Goal: Task Accomplishment & Management: Manage account settings

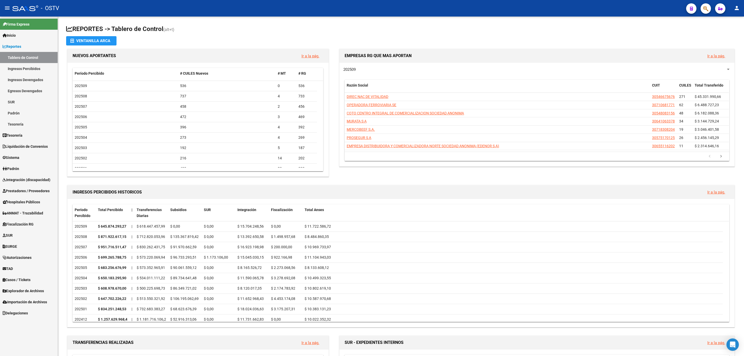
click at [25, 203] on span "Hospitales Públicos" at bounding box center [21, 202] width 37 height 6
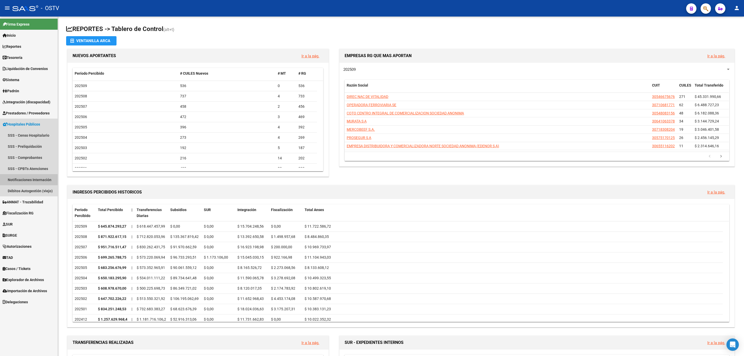
click at [24, 178] on link "Notificaciones Internación" at bounding box center [29, 179] width 58 height 11
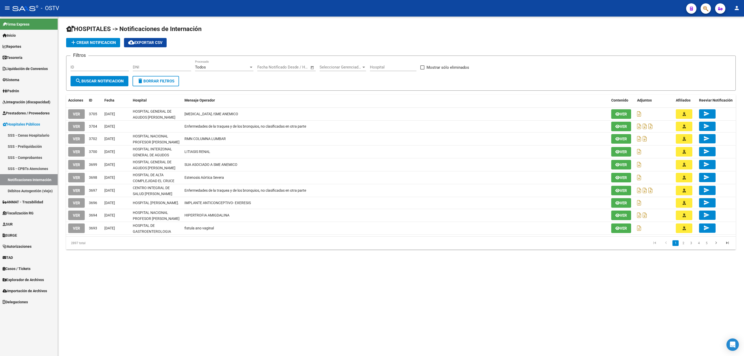
drag, startPoint x: 109, startPoint y: 282, endPoint x: 96, endPoint y: 263, distance: 22.9
click at [109, 282] on mat-sidenav-content "HOSPITALES -> Notificaciones de Internación add Crear Notificacion cloud_downlo…" at bounding box center [401, 187] width 686 height 340
click at [27, 279] on span "Explorador de Archivos" at bounding box center [23, 280] width 41 height 6
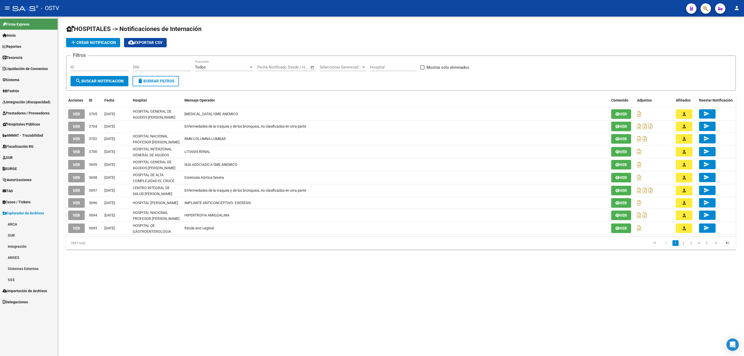
click at [25, 281] on link "SSS" at bounding box center [29, 279] width 58 height 11
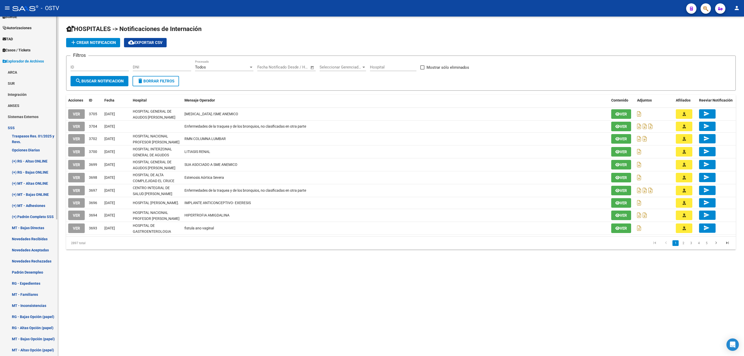
scroll to position [194, 0]
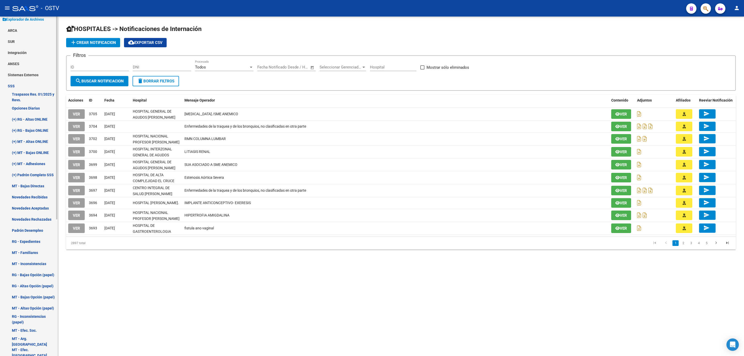
click at [26, 171] on link "(+) Padrón Completo SSS" at bounding box center [29, 174] width 58 height 11
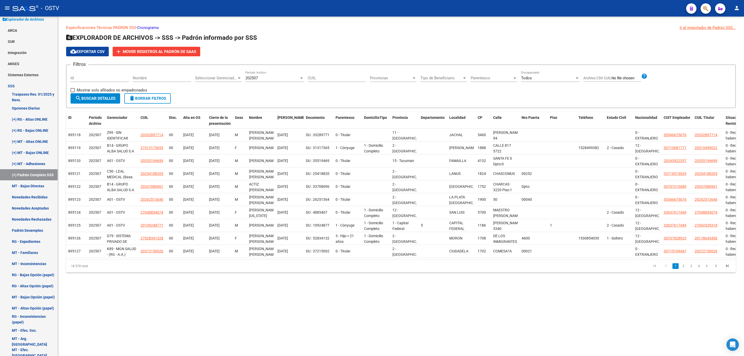
click at [443, 79] on span "Tipo de Beneficiario" at bounding box center [441, 78] width 42 height 5
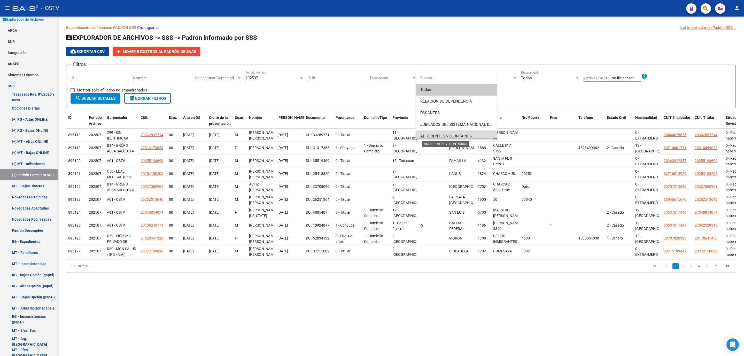
click at [462, 134] on span "ADHERENTES VOLUNTARIOS" at bounding box center [445, 136] width 51 height 5
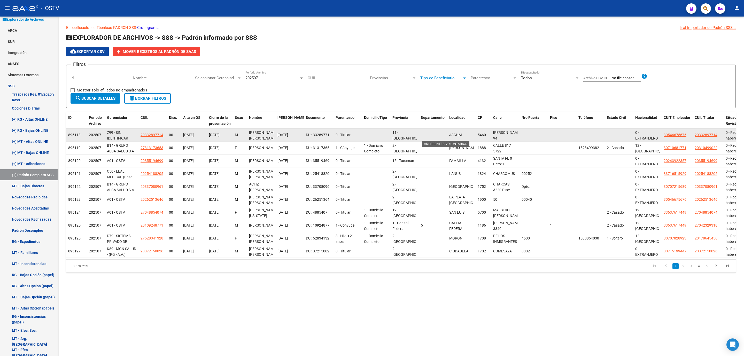
scroll to position [3, 0]
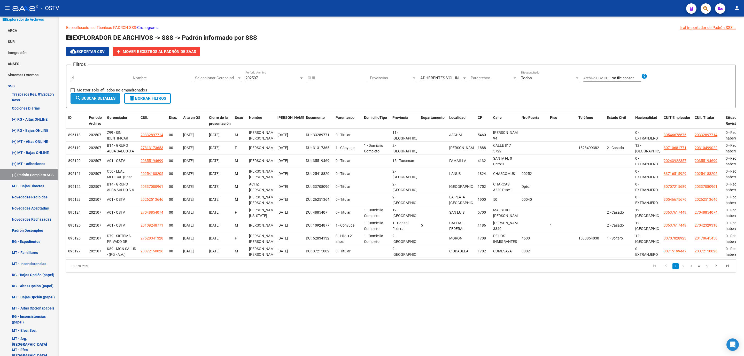
click at [88, 99] on span "search Buscar Detalles" at bounding box center [95, 98] width 40 height 5
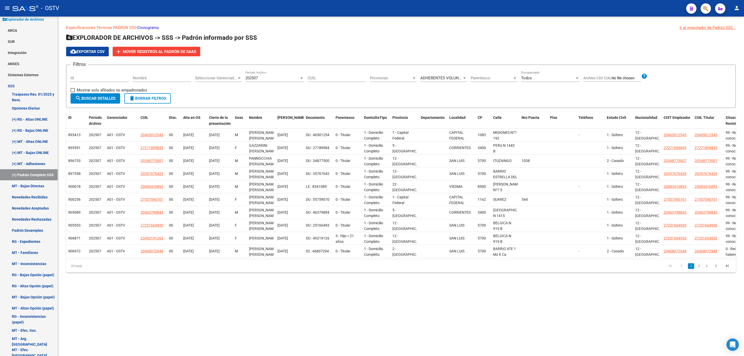
click at [179, 297] on mat-sidenav-content "Especificaciones Técnicas PADRON SSS - Cronograma Ir al importador de Padrón SS…" at bounding box center [401, 187] width 686 height 340
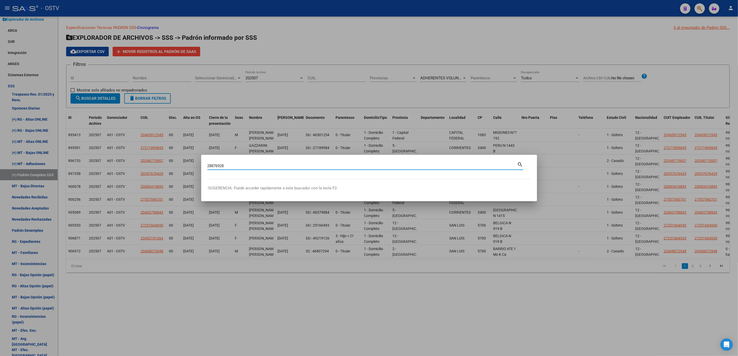
type input "28876928"
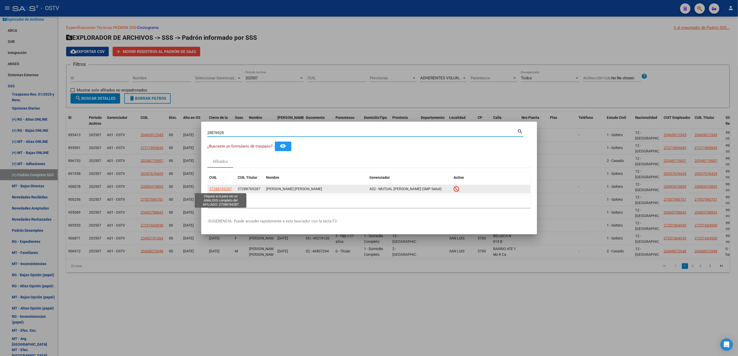
click at [227, 190] on span "27288769287" at bounding box center [221, 189] width 23 height 4
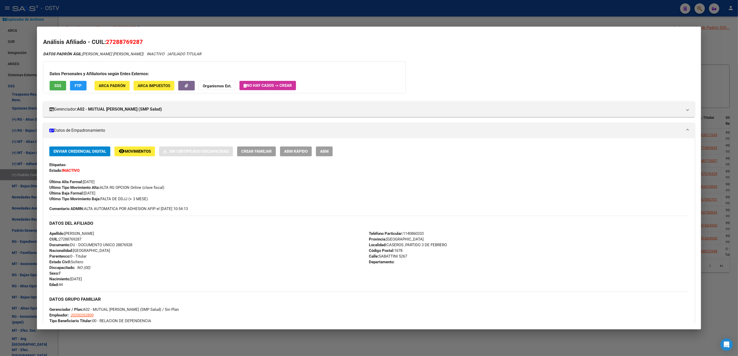
click at [323, 153] on span "ABM" at bounding box center [324, 151] width 9 height 5
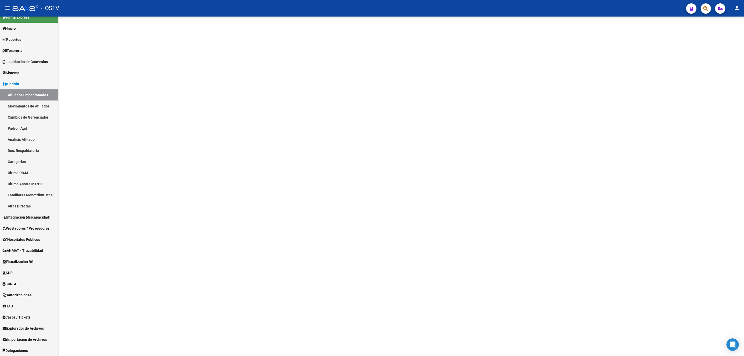
scroll to position [7, 0]
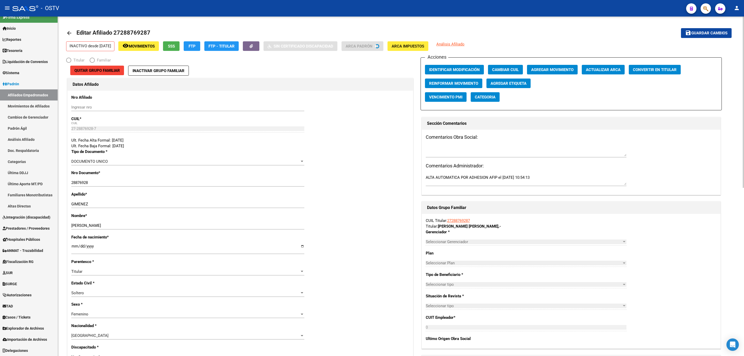
radio input "true"
type input "20-20026280-9"
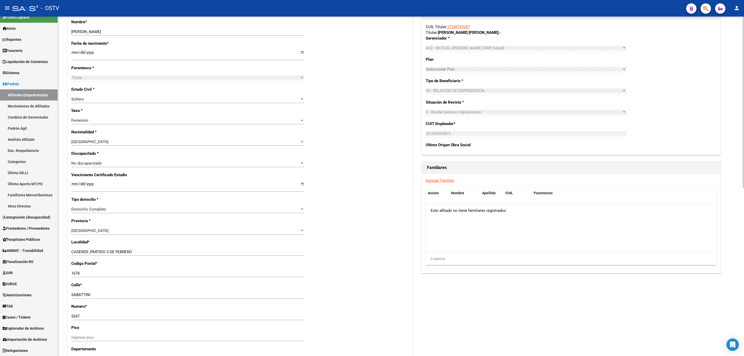
scroll to position [334, 0]
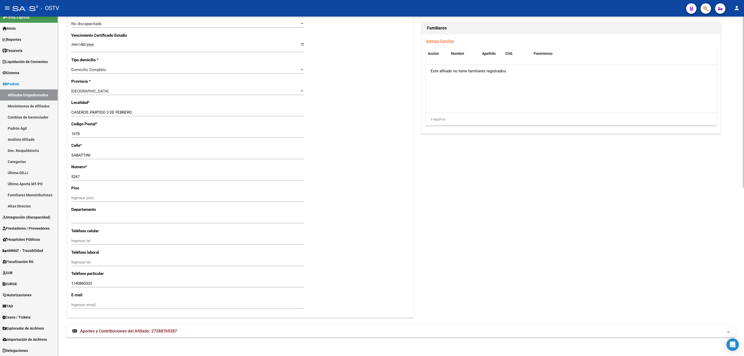
click at [167, 333] on span "Aportes y Contribuciones del Afiliado: 27288769287" at bounding box center [128, 331] width 97 height 5
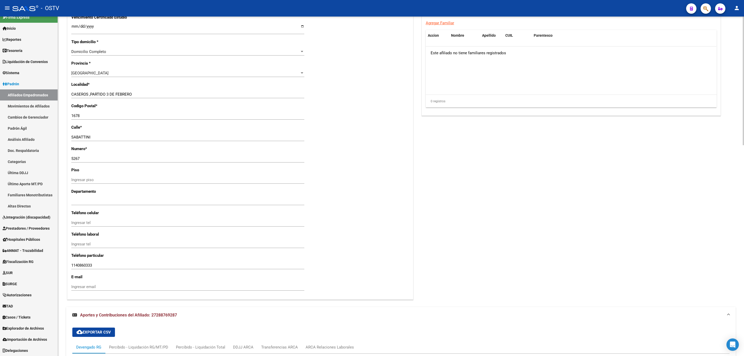
scroll to position [556, 0]
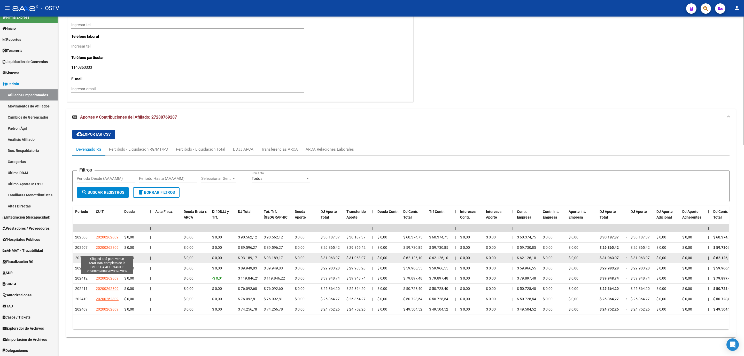
click at [106, 256] on span "20200262809" at bounding box center [107, 258] width 23 height 4
type textarea "20200262809"
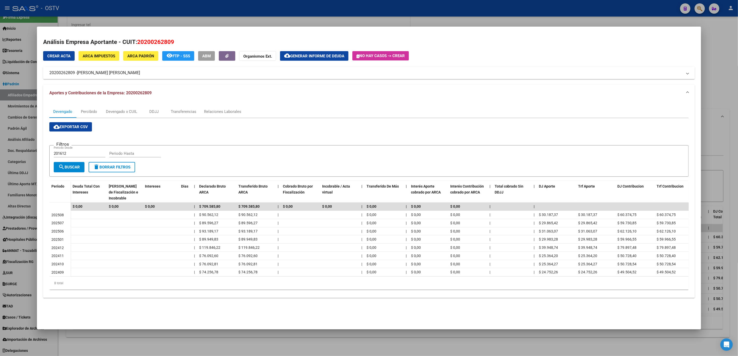
click at [110, 343] on div at bounding box center [369, 178] width 738 height 356
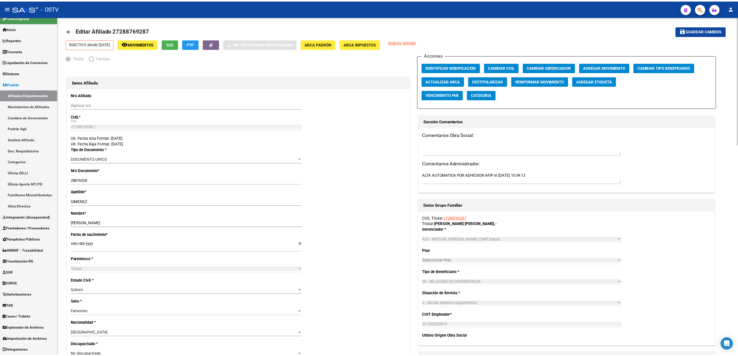
scroll to position [0, 0]
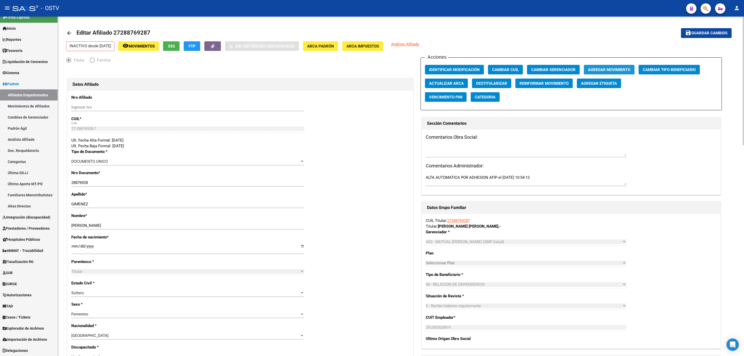
click at [619, 72] on span "Agregar Movimiento" at bounding box center [609, 69] width 42 height 5
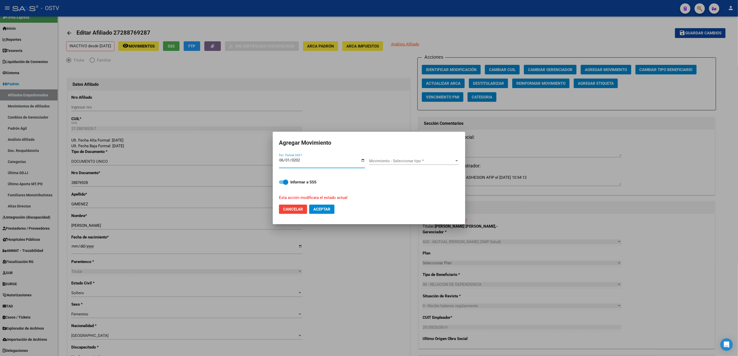
type input "2025-06-01"
click at [384, 163] on span "Movimiento - Seleccionar tipo *" at bounding box center [412, 161] width 86 height 5
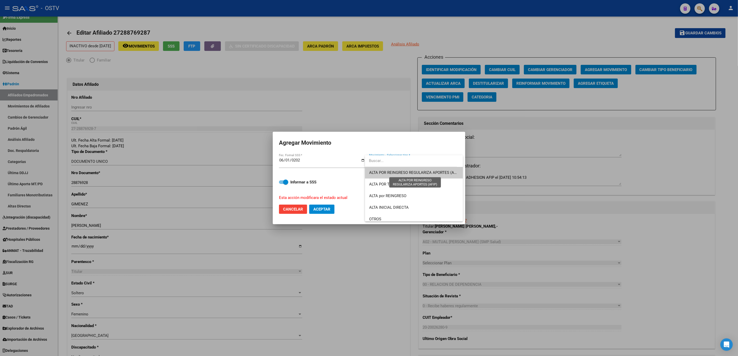
click at [399, 171] on span "ALTA POR REINGRESO REGULARIZA APORTES (AFIP)" at bounding box center [415, 172] width 92 height 5
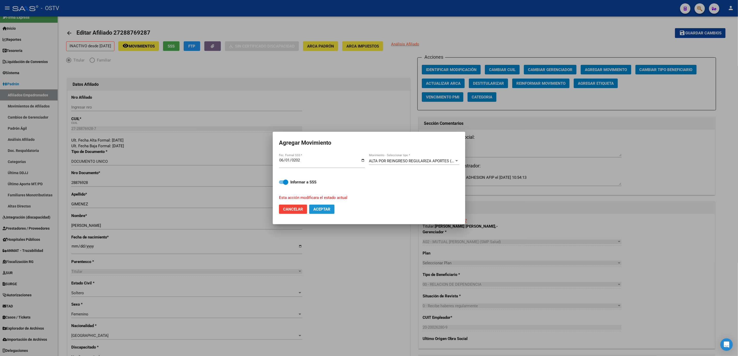
click at [329, 208] on span "Aceptar" at bounding box center [321, 209] width 17 height 5
checkbox input "false"
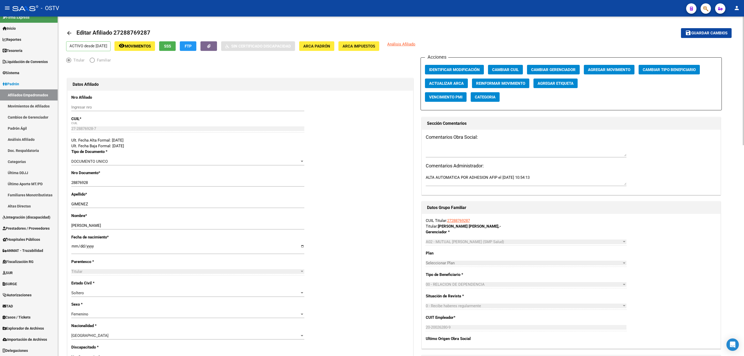
drag, startPoint x: 153, startPoint y: 31, endPoint x: 115, endPoint y: 35, distance: 38.7
click at [115, 35] on mat-toolbar-row "arrow_back Editar Afiliado 27288769287" at bounding box center [327, 33] width 523 height 17
copy h1 "27288769287"
click at [19, 61] on span "Liquidación de Convenios" at bounding box center [25, 62] width 45 height 6
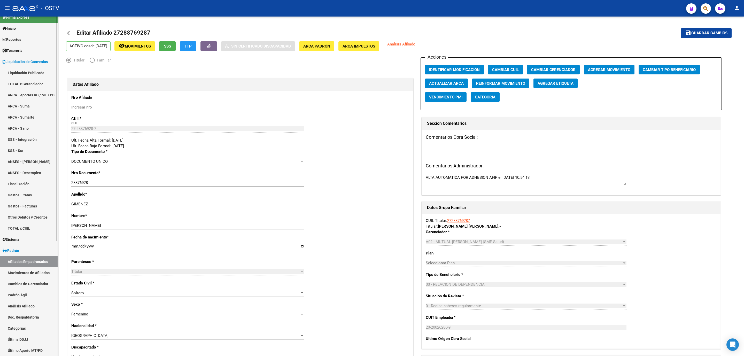
click at [24, 74] on link "Liquidación Publicada" at bounding box center [29, 72] width 58 height 11
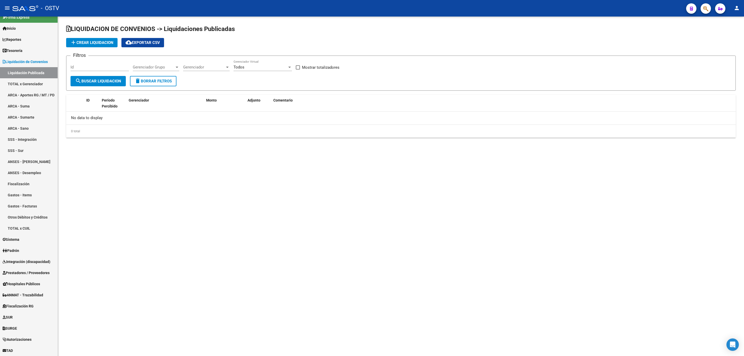
checkbox input "true"
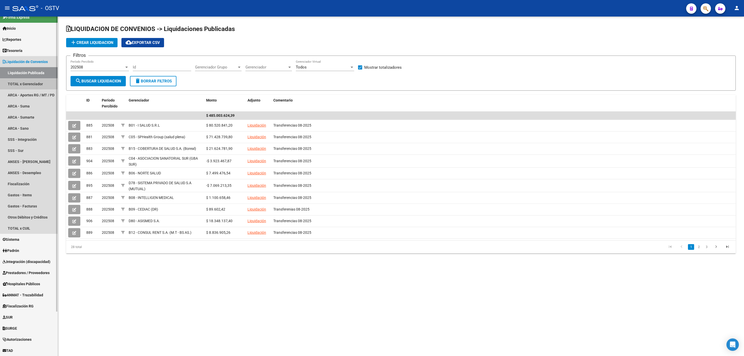
click at [36, 83] on link "TOTAL x Gerenciador" at bounding box center [29, 83] width 58 height 11
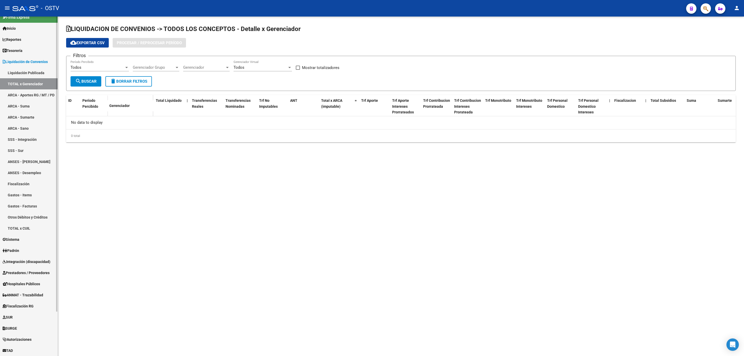
checkbox input "true"
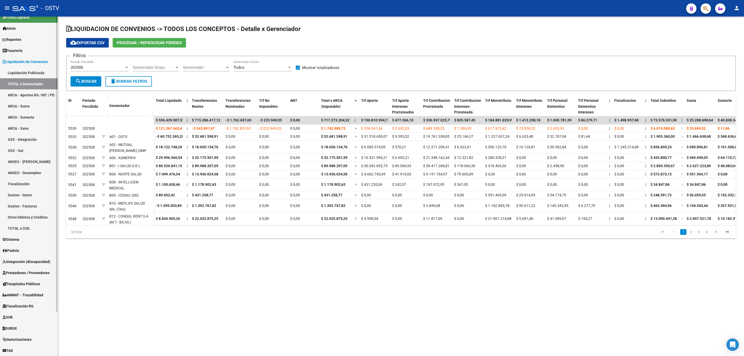
click at [28, 71] on link "Liquidación Publicada" at bounding box center [29, 72] width 58 height 11
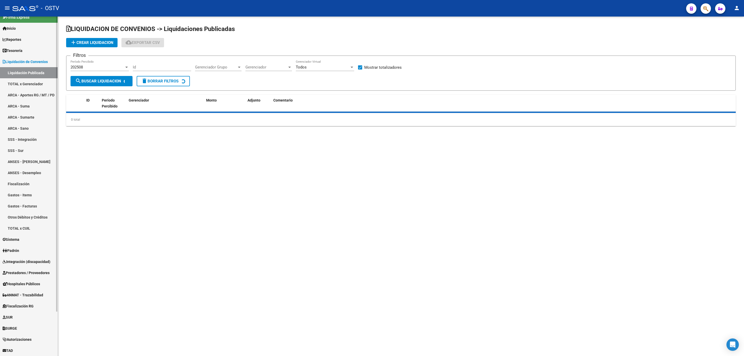
checkbox input "true"
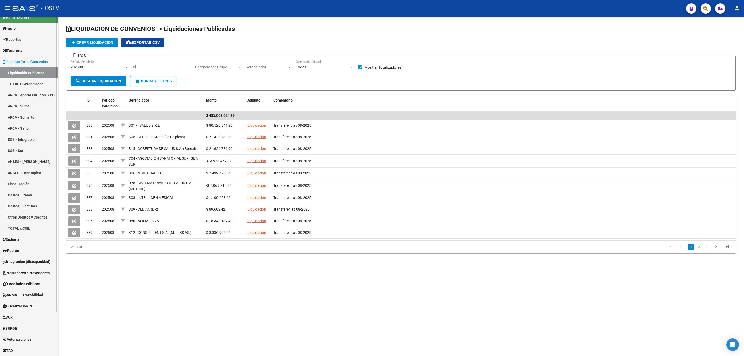
click at [23, 91] on link "ARCA - Aportes RG / MT / PD" at bounding box center [29, 94] width 58 height 11
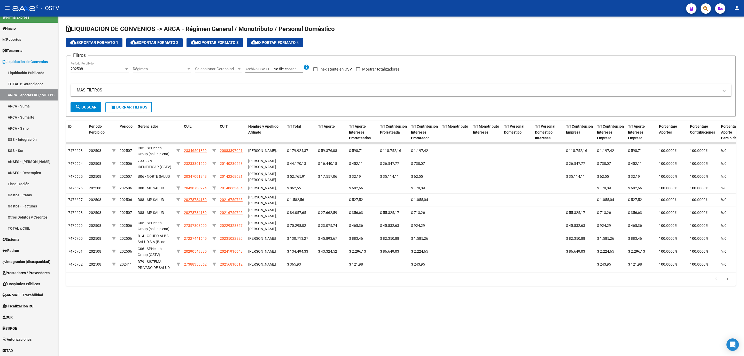
click at [159, 86] on mat-expansion-panel-header "MÁS FILTROS" at bounding box center [401, 90] width 661 height 12
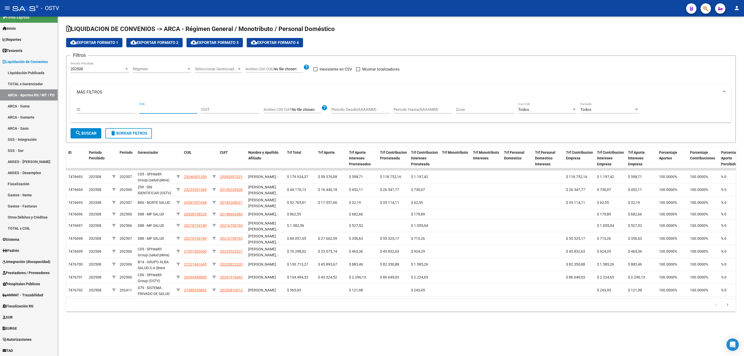
paste input "27-28876928-7"
type input "27-28876928-7"
click at [86, 134] on span "search Buscar" at bounding box center [85, 133] width 21 height 5
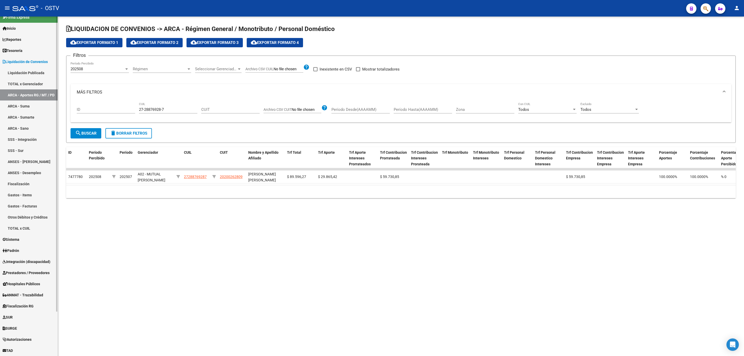
click at [24, 60] on span "Liquidación de Convenios" at bounding box center [25, 62] width 45 height 6
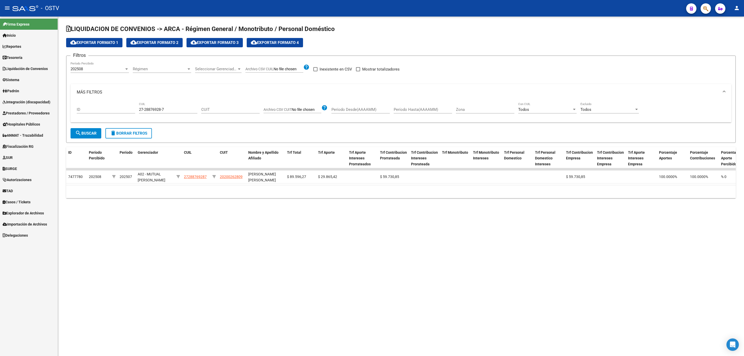
click at [13, 90] on span "Padrón" at bounding box center [11, 91] width 17 height 6
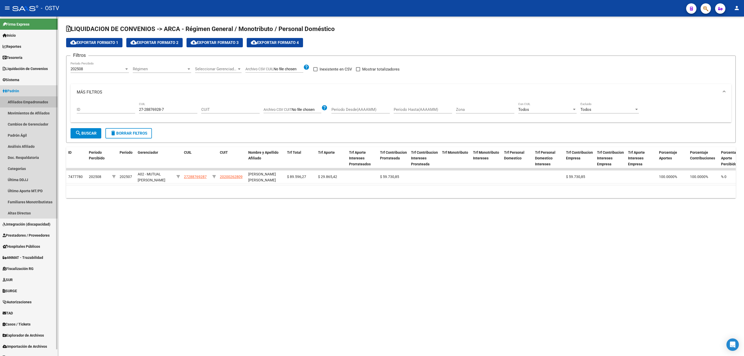
click at [17, 101] on link "Afiliados Empadronados" at bounding box center [29, 101] width 58 height 11
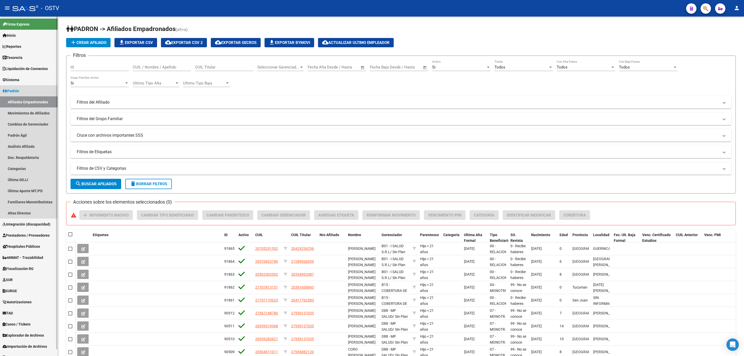
click at [19, 92] on span "Padrón" at bounding box center [11, 91] width 17 height 6
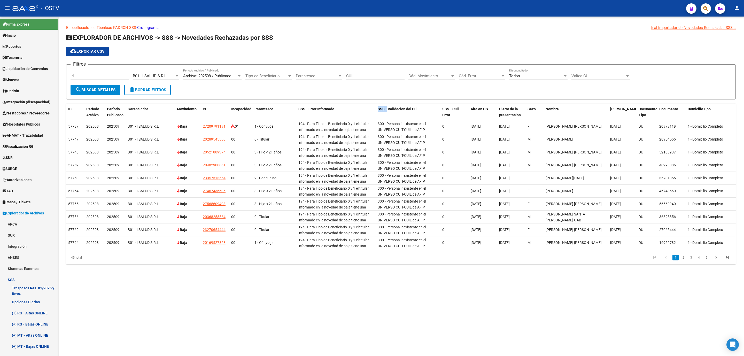
scroll to position [190, 0]
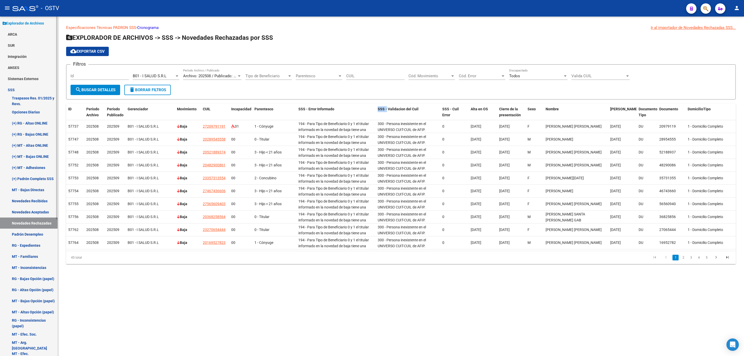
click at [26, 78] on link "Sistemas Externos" at bounding box center [29, 78] width 58 height 11
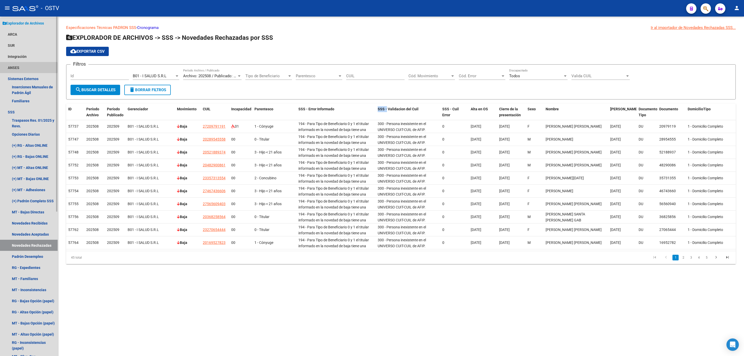
click at [22, 67] on link "ANSES" at bounding box center [29, 67] width 58 height 11
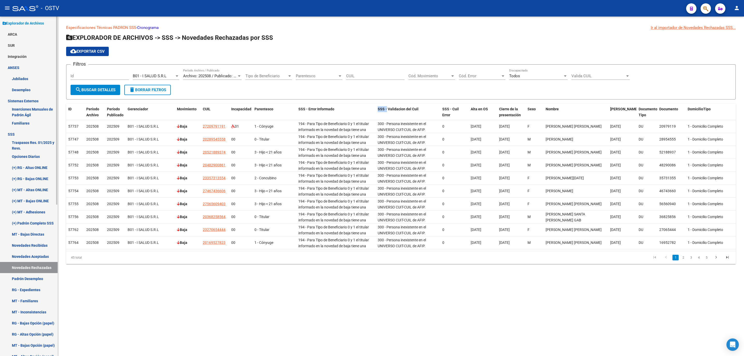
click at [22, 90] on link "Desempleo" at bounding box center [29, 89] width 58 height 11
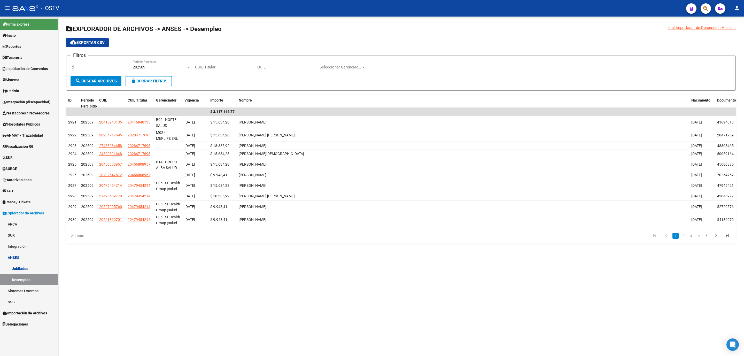
click at [22, 81] on link "Sistema" at bounding box center [29, 79] width 58 height 11
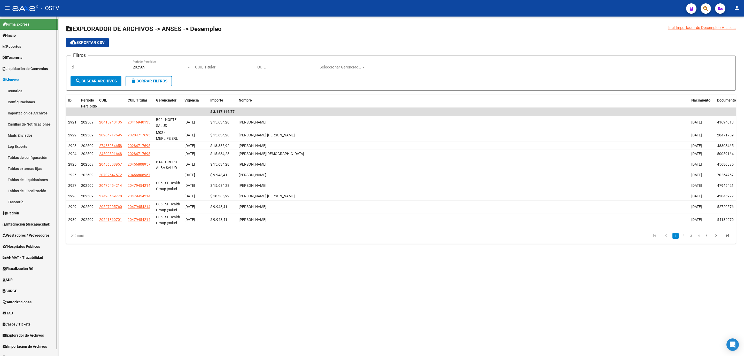
click at [22, 81] on link "Sistema" at bounding box center [29, 79] width 58 height 11
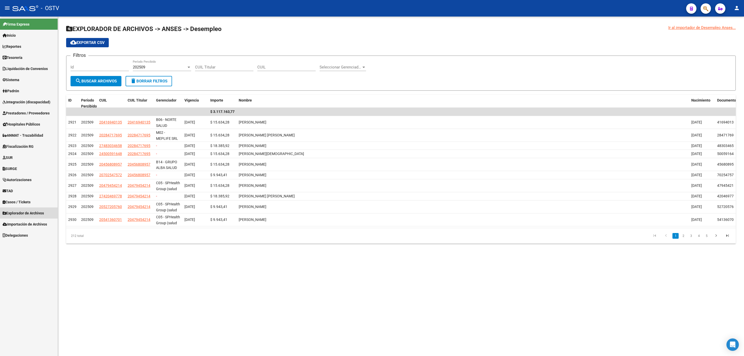
click at [22, 215] on span "Explorador de Archivos" at bounding box center [23, 213] width 41 height 6
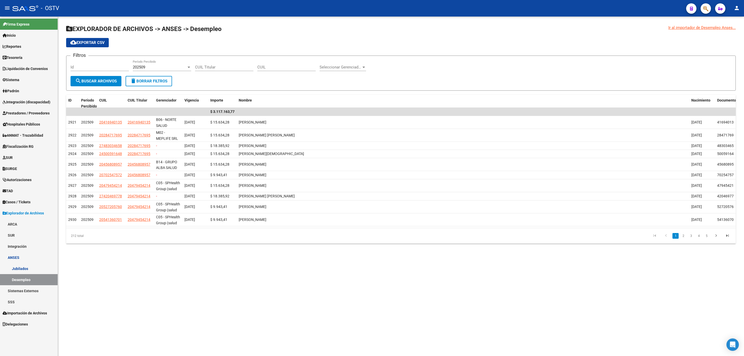
click at [20, 270] on link "Jubilados" at bounding box center [29, 268] width 58 height 11
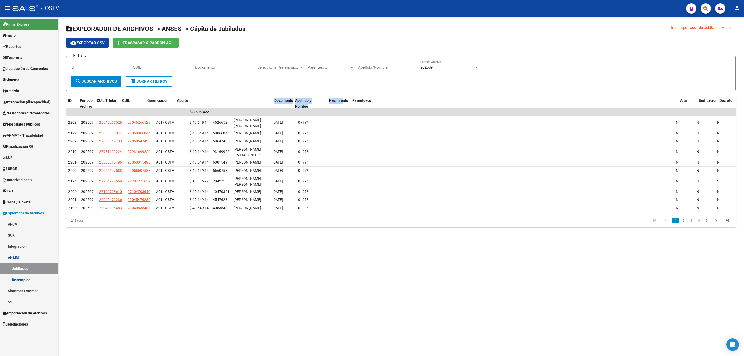
drag, startPoint x: 209, startPoint y: 101, endPoint x: 341, endPoint y: 99, distance: 132.6
click at [341, 99] on div "ID Período Archivo CUIL Titular CUIL Gerenciador Aporte Documento Apellido y No…" at bounding box center [401, 103] width 670 height 17
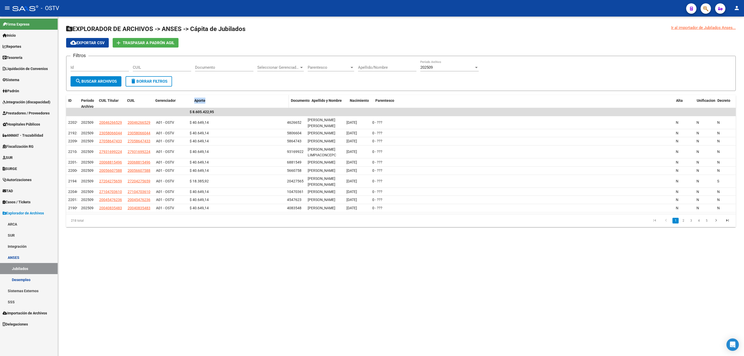
drag, startPoint x: 186, startPoint y: 99, endPoint x: 217, endPoint y: 99, distance: 30.5
click at [217, 99] on div "ID Período Archivo CUIL Titular CUIL Gerenciador Aporte Documento Apellido y No…" at bounding box center [401, 103] width 670 height 17
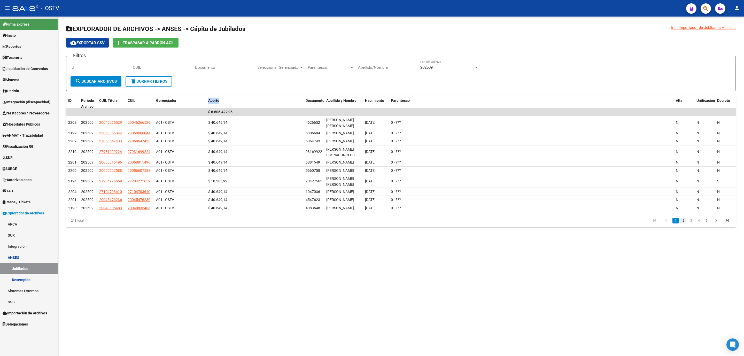
click at [683, 224] on link "2" at bounding box center [683, 221] width 6 height 6
click at [691, 219] on link "3" at bounding box center [691, 216] width 6 height 6
drag, startPoint x: 696, startPoint y: 245, endPoint x: 654, endPoint y: 262, distance: 45.6
click at [696, 233] on link "4" at bounding box center [699, 230] width 6 height 6
click at [426, 66] on span "202509" at bounding box center [426, 67] width 12 height 5
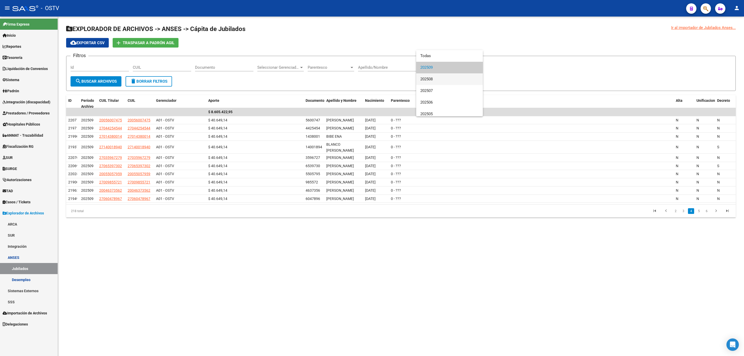
click at [440, 81] on span "202508" at bounding box center [449, 79] width 58 height 12
click at [114, 79] on span "search Buscar Archivos" at bounding box center [96, 81] width 42 height 5
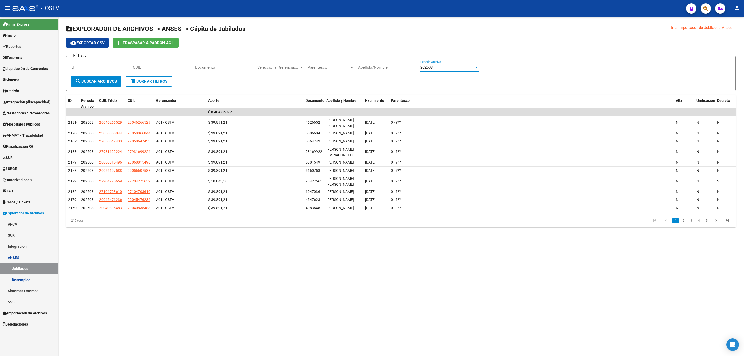
click at [433, 68] on span "202508" at bounding box center [426, 67] width 12 height 5
click at [434, 55] on span "202509" at bounding box center [449, 56] width 58 height 12
click at [105, 77] on button "search Buscar Archivos" at bounding box center [96, 81] width 51 height 10
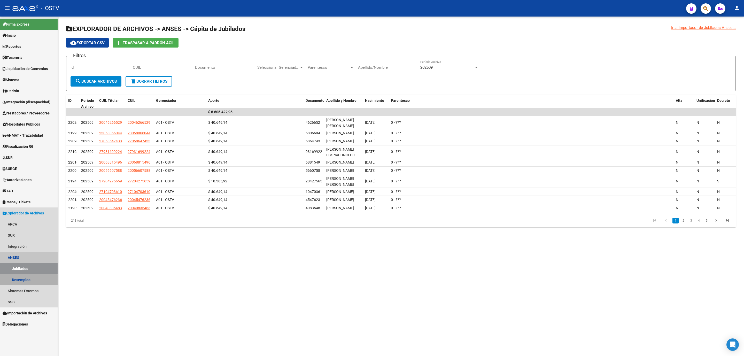
click at [22, 281] on link "Desempleo" at bounding box center [29, 279] width 58 height 11
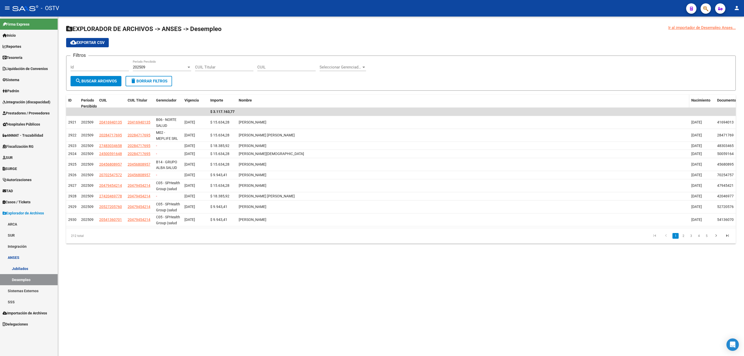
drag, startPoint x: 236, startPoint y: 100, endPoint x: 267, endPoint y: 100, distance: 31.0
click at [266, 100] on div "ID Período Percibido CUIL CUIL Titular Gerenciador Vigencia Importe Nombre Naci…" at bounding box center [401, 103] width 670 height 17
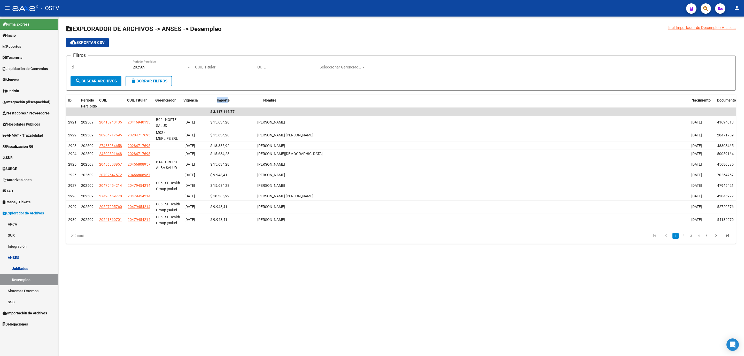
drag, startPoint x: 206, startPoint y: 104, endPoint x: 233, endPoint y: 104, distance: 27.1
click at [233, 104] on div "ID Período Percibido CUIL CUIL Titular Gerenciador Vigencia Importe Nombre Naci…" at bounding box center [401, 103] width 670 height 17
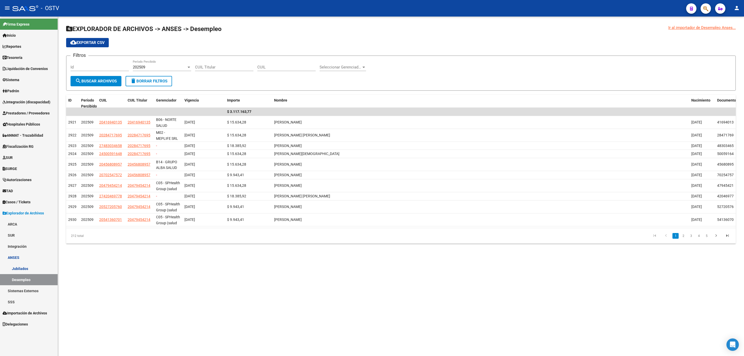
click at [142, 330] on mat-sidenav-content "Ir al importador de Desempleo Anses... EXPLORADOR DE ARCHIVOS -> ANSES -> Desem…" at bounding box center [401, 187] width 686 height 340
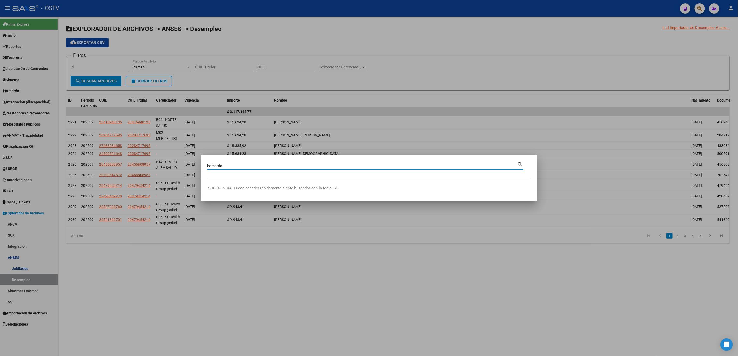
type input "bernaola"
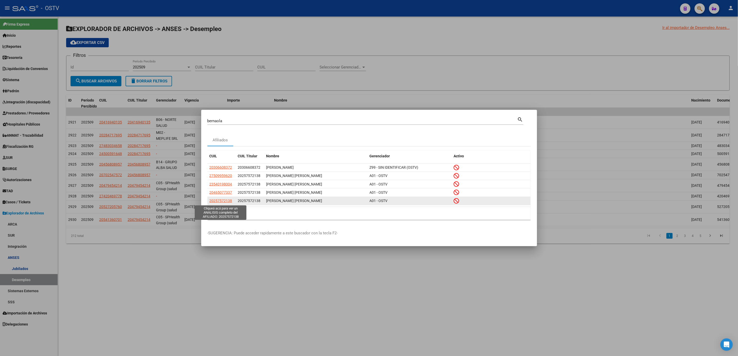
click at [218, 202] on span "20257572138" at bounding box center [221, 201] width 23 height 4
type textarea "20257572138"
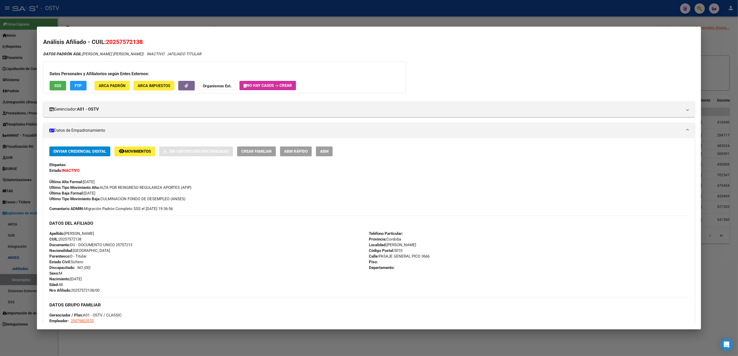
click at [175, 340] on div at bounding box center [369, 178] width 738 height 356
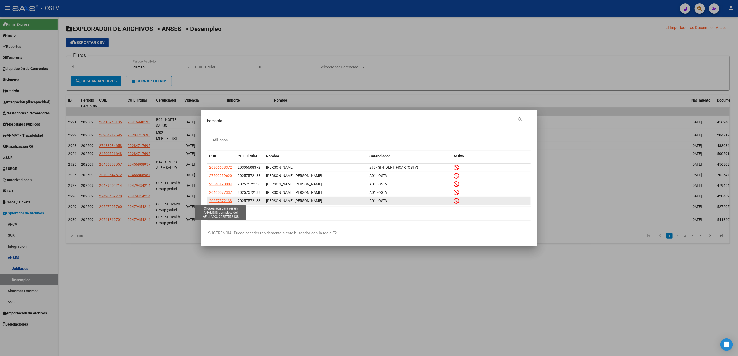
click at [216, 199] on span "20257572138" at bounding box center [221, 201] width 23 height 4
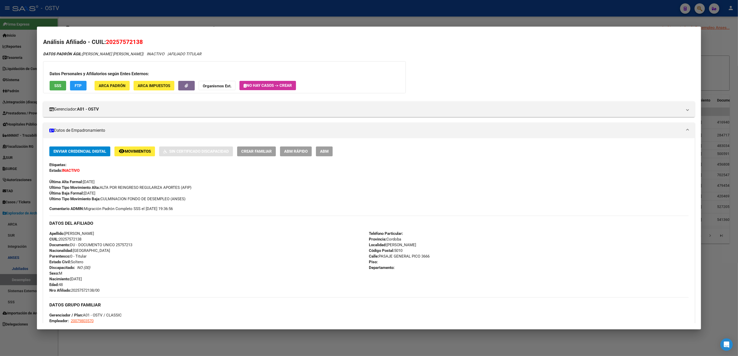
click at [320, 153] on span "ABM" at bounding box center [324, 151] width 9 height 5
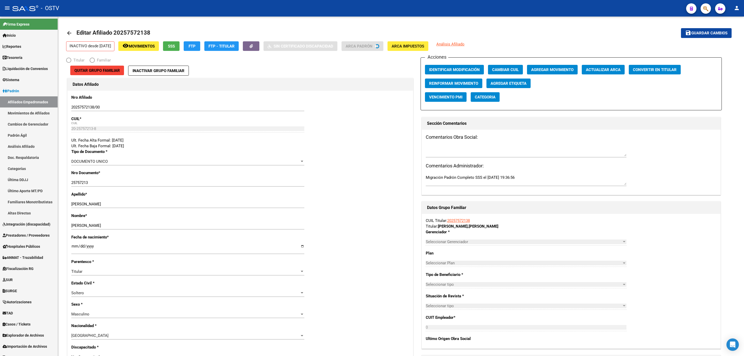
radio input "true"
type input "20-07980357-0"
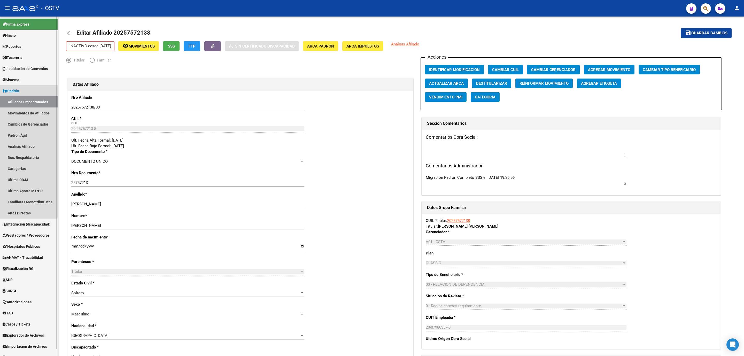
click at [25, 89] on link "Padrón" at bounding box center [29, 90] width 58 height 11
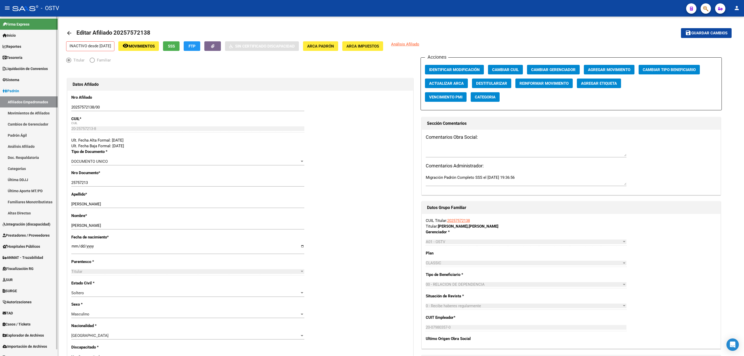
click at [17, 87] on link "Padrón" at bounding box center [29, 90] width 58 height 11
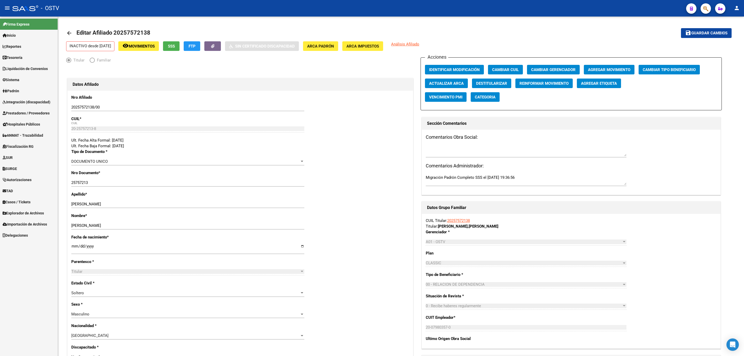
click at [24, 212] on span "Explorador de Archivos" at bounding box center [23, 213] width 41 height 6
click at [25, 282] on link "SSS" at bounding box center [29, 279] width 58 height 11
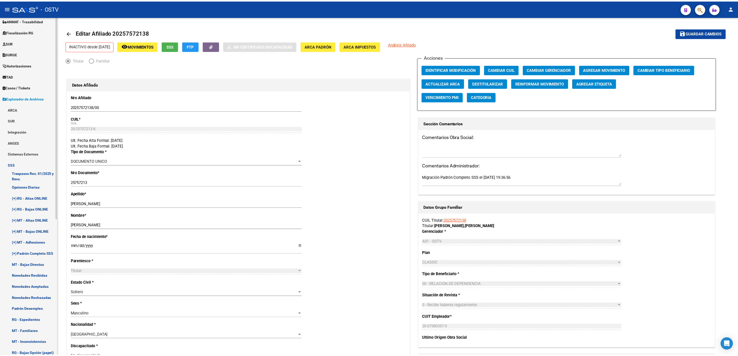
scroll to position [194, 0]
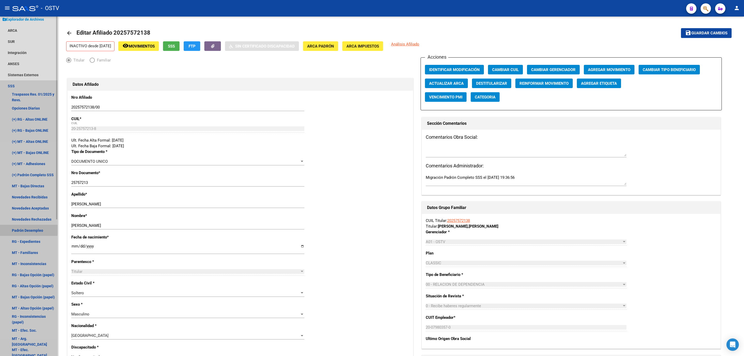
click at [21, 230] on link "Padrón Desempleo" at bounding box center [29, 230] width 58 height 11
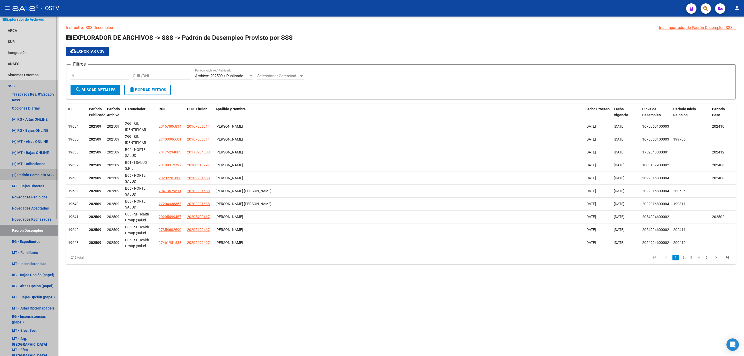
click at [33, 175] on link "(+) Padrón Completo SSS" at bounding box center [29, 174] width 58 height 11
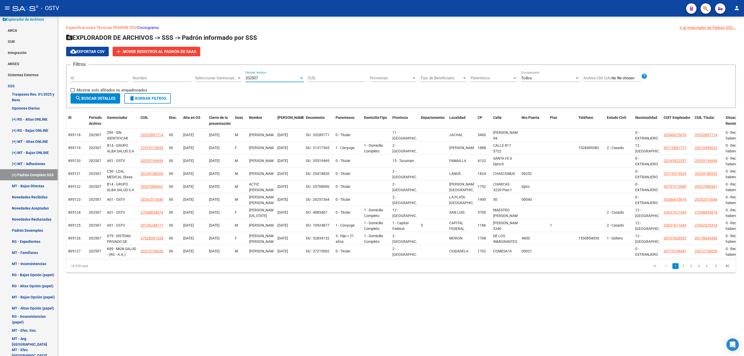
click at [256, 80] on span "202507" at bounding box center [251, 78] width 12 height 5
click at [259, 91] on span "202506" at bounding box center [274, 90] width 58 height 12
click at [99, 96] on span "search Buscar Detalles" at bounding box center [95, 98] width 40 height 5
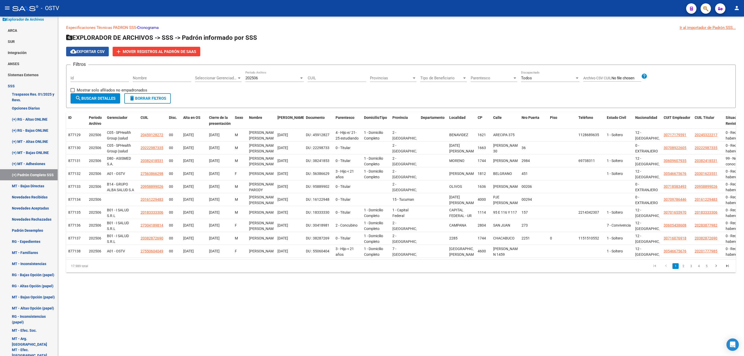
click at [77, 52] on span "cloud_download Exportar CSV" at bounding box center [87, 51] width 34 height 5
click at [117, 298] on mat-sidenav-content "Especificaciones Técnicas PADRON SSS - Cronograma Ir al importador [PERSON_NAME…" at bounding box center [401, 187] width 686 height 340
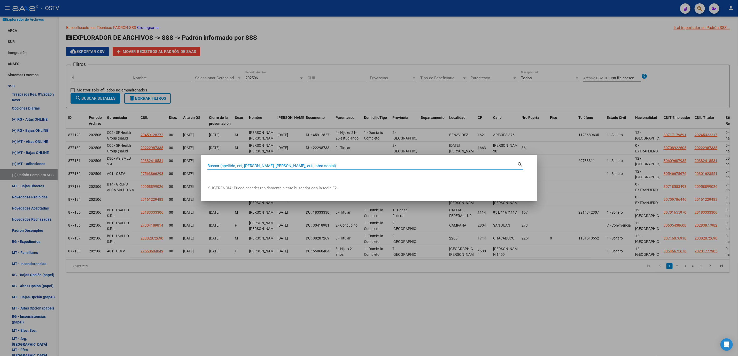
paste input "20292863803"
type input "20292863803"
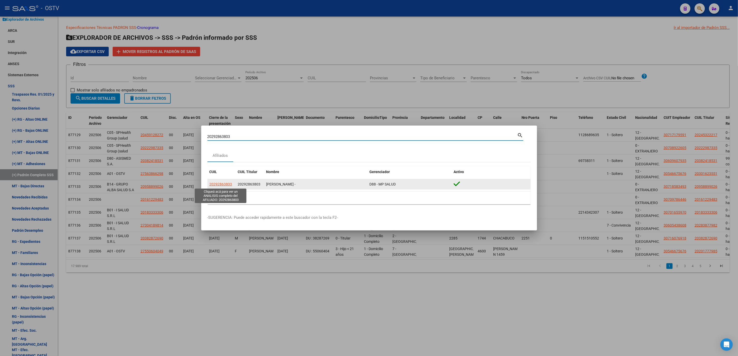
click at [210, 186] on span "20292863803" at bounding box center [221, 184] width 23 height 4
type textarea "20292863803"
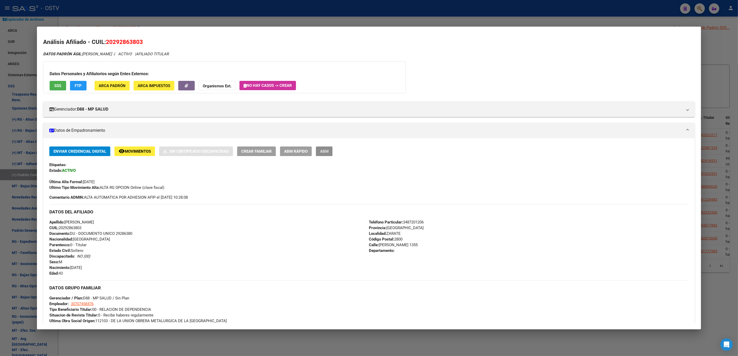
click at [320, 154] on button "ABM" at bounding box center [324, 152] width 17 height 10
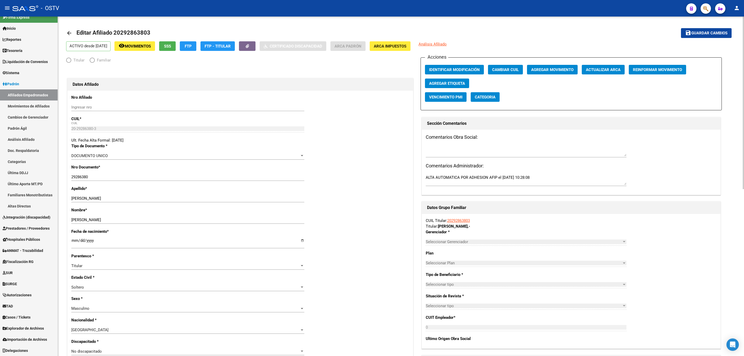
scroll to position [7, 0]
radio input "true"
type input "30-70745847-6"
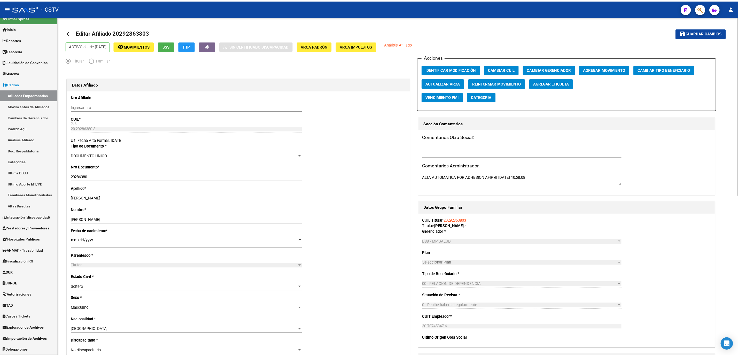
scroll to position [233, 0]
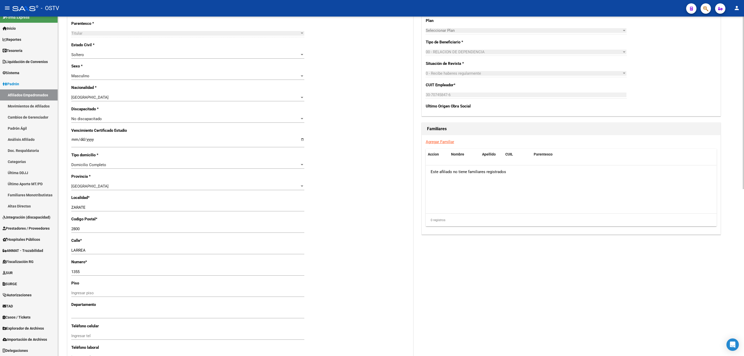
click at [62, 250] on div "arrow_back Editar Afiliado 20292863803 save Guardar cambios ACTIVO desde [DATE]…" at bounding box center [401, 117] width 686 height 667
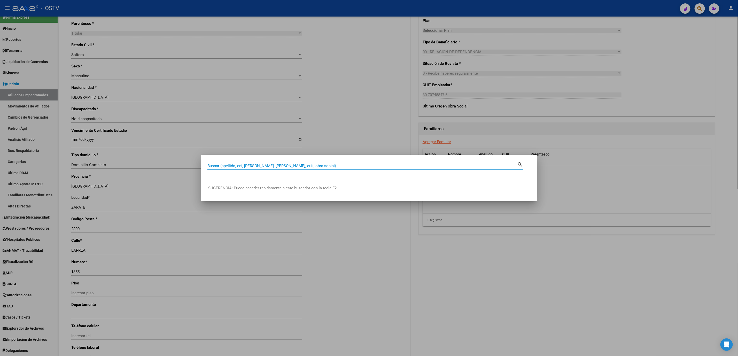
paste input "20205499467"
type input "20205499467"
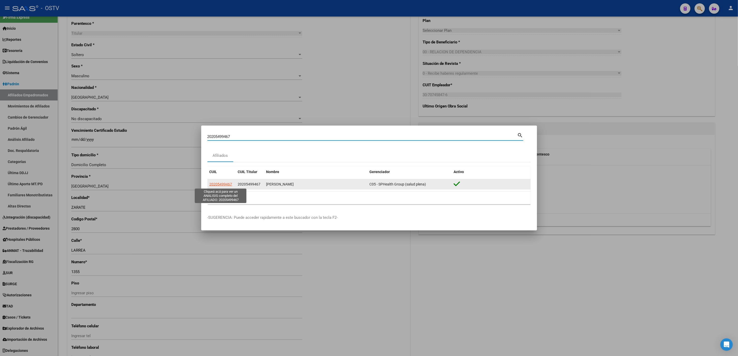
click at [227, 185] on span "20205499467" at bounding box center [221, 184] width 23 height 4
type textarea "20205499467"
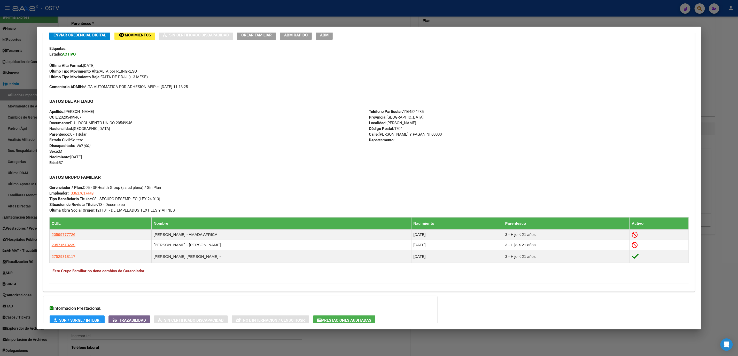
scroll to position [154, 0]
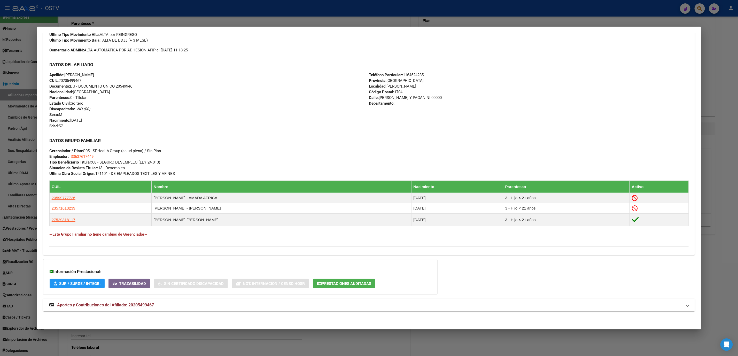
click at [133, 306] on span "Aportes y Contribuciones del Afiliado: 20205499467" at bounding box center [105, 305] width 97 height 5
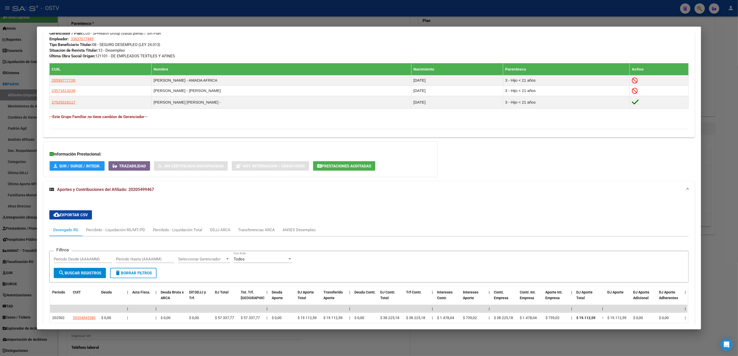
scroll to position [387, 0]
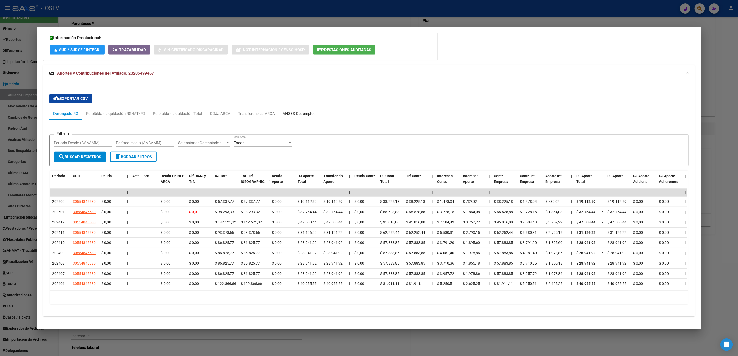
click at [297, 120] on div "ANSES Desempleo" at bounding box center [299, 113] width 41 height 12
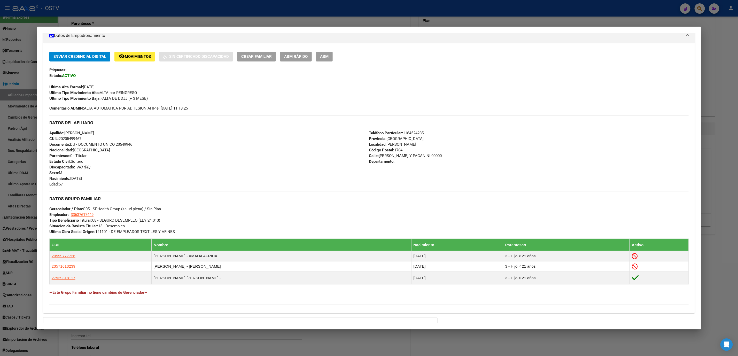
scroll to position [90, 0]
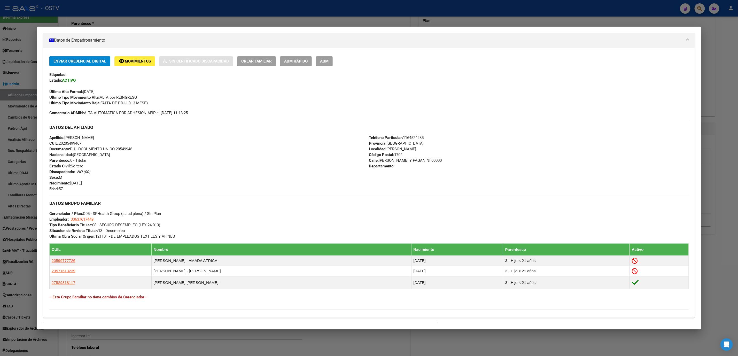
click at [320, 60] on span "ABM" at bounding box center [324, 61] width 9 height 5
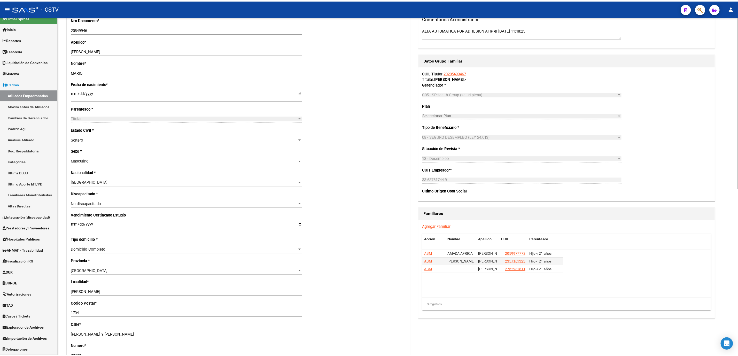
scroll to position [155, 0]
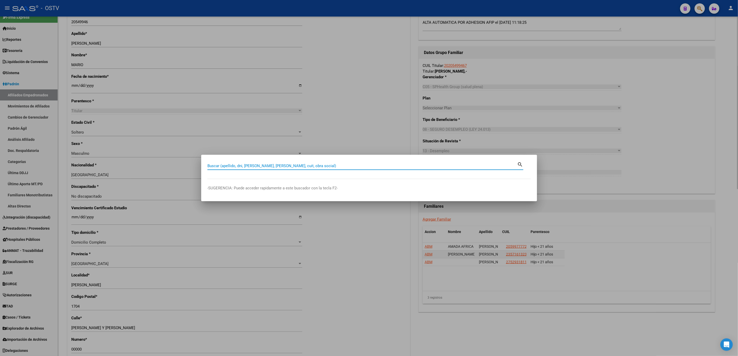
paste input "20226333623"
type input "20226333623"
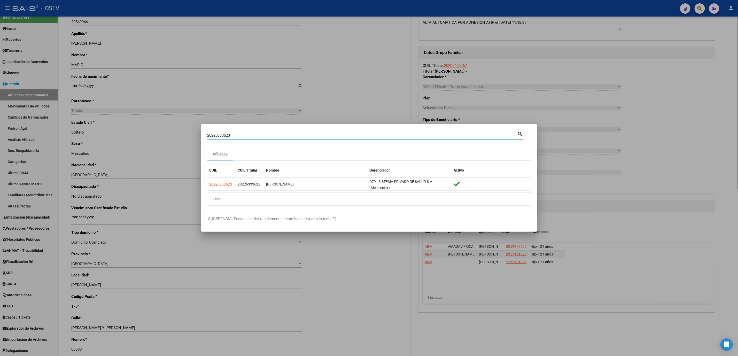
click at [68, 181] on body "menu - OSTV person Firma Express Inicio Calendario SSS Instructivos Contacto OS…" at bounding box center [369, 178] width 738 height 356
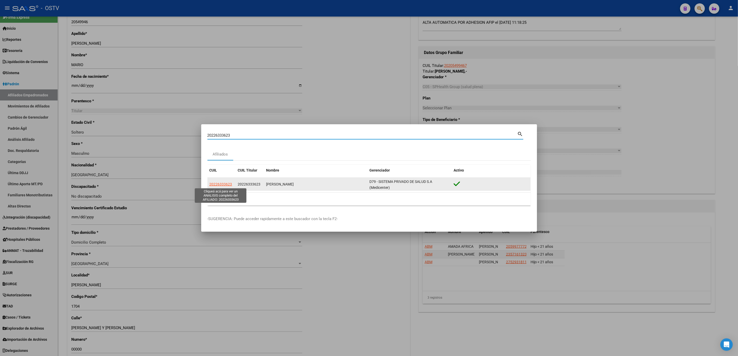
click at [221, 185] on span "20226333623" at bounding box center [221, 184] width 23 height 4
type textarea "20226333623"
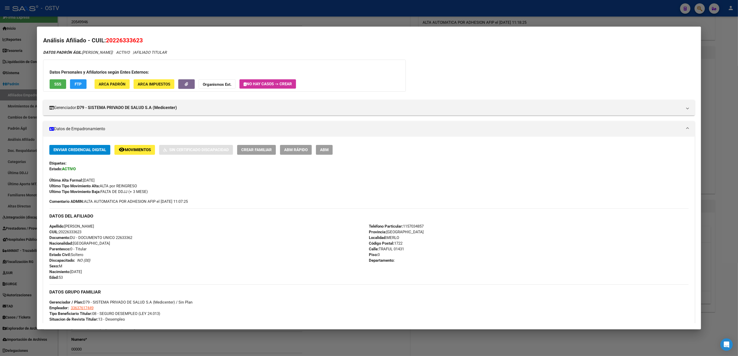
scroll to position [0, 0]
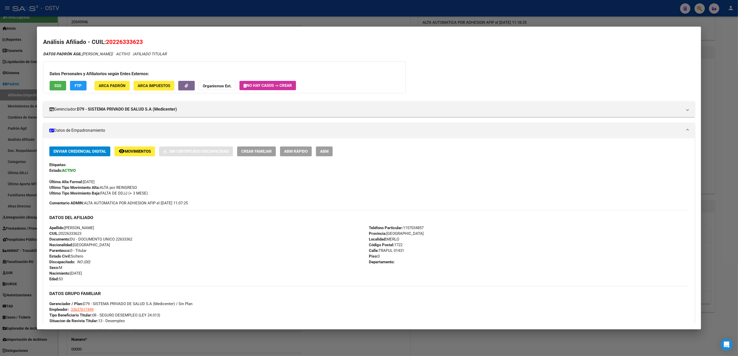
click at [321, 151] on span "ABM" at bounding box center [324, 151] width 9 height 5
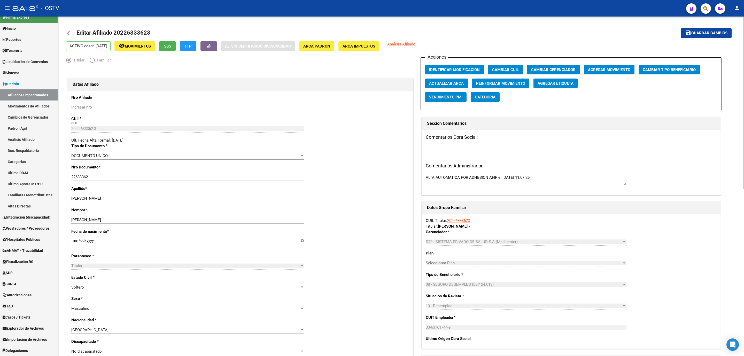
click at [167, 45] on div "ACTIVO desde [DATE] remove_red_eye Movimientos SSS FTP Sin Certificado Discapac…" at bounding box center [401, 46] width 670 height 10
click at [171, 45] on span "SSS" at bounding box center [167, 46] width 7 height 5
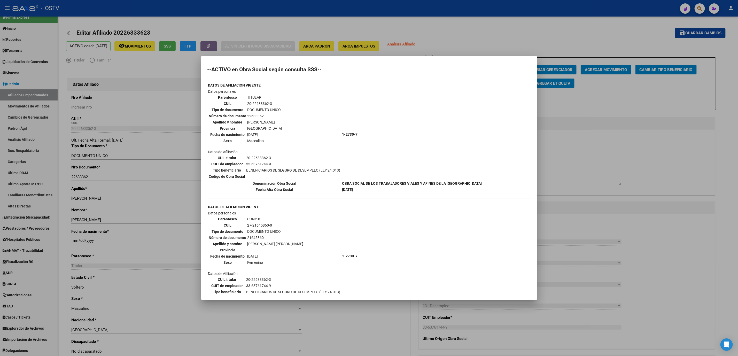
click at [195, 59] on div at bounding box center [369, 178] width 738 height 356
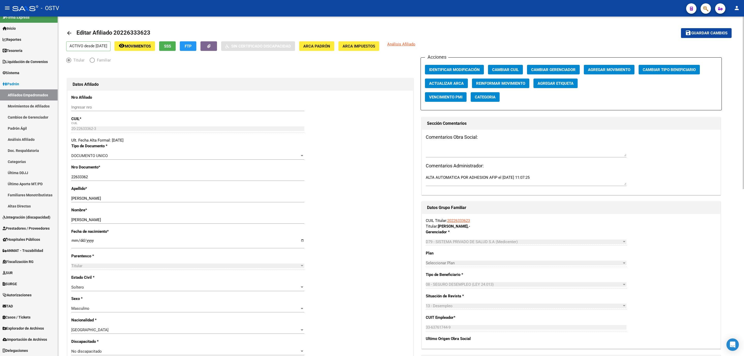
click at [196, 43] on button "FTP" at bounding box center [188, 46] width 17 height 10
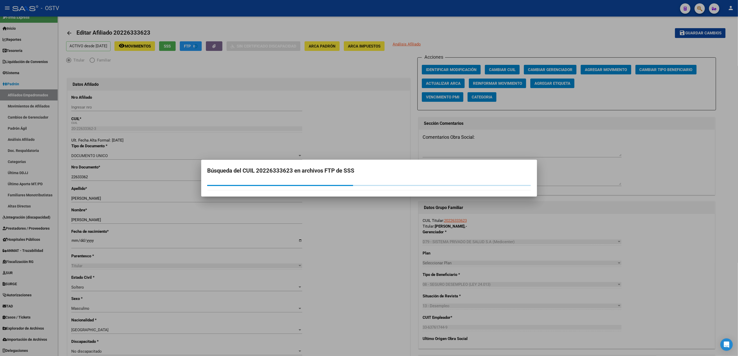
click at [179, 48] on div at bounding box center [369, 178] width 738 height 356
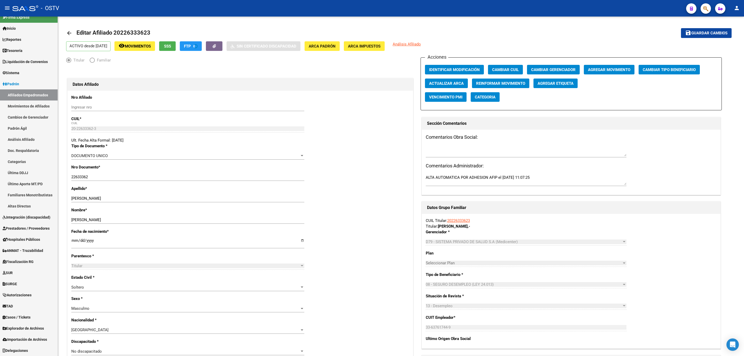
click at [171, 48] on span "SSS" at bounding box center [167, 46] width 7 height 5
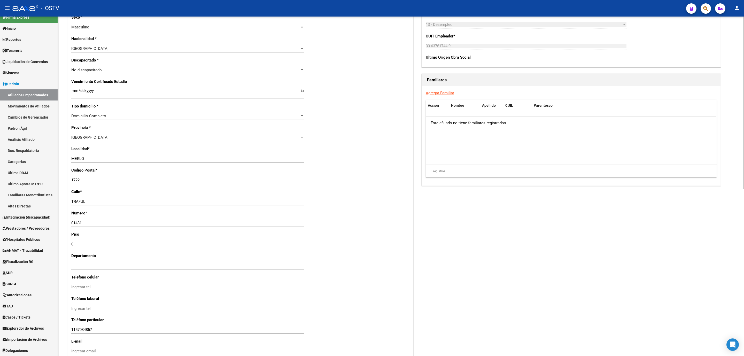
scroll to position [328, 0]
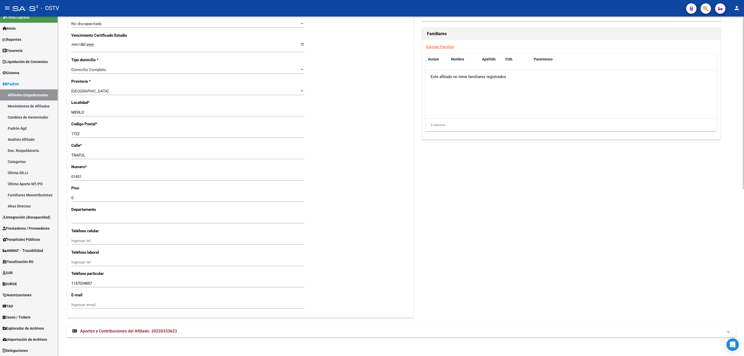
drag, startPoint x: 118, startPoint y: 334, endPoint x: 122, endPoint y: 329, distance: 7.3
click at [119, 334] on mat-expansion-panel-header "Aportes y Contribuciones del Afiliado: 20226333623" at bounding box center [401, 331] width 670 height 12
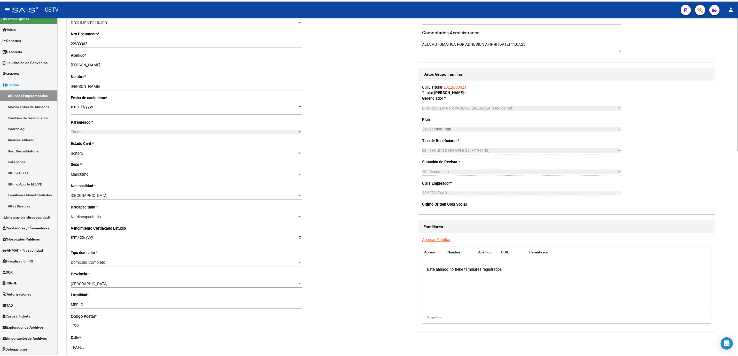
scroll to position [134, 0]
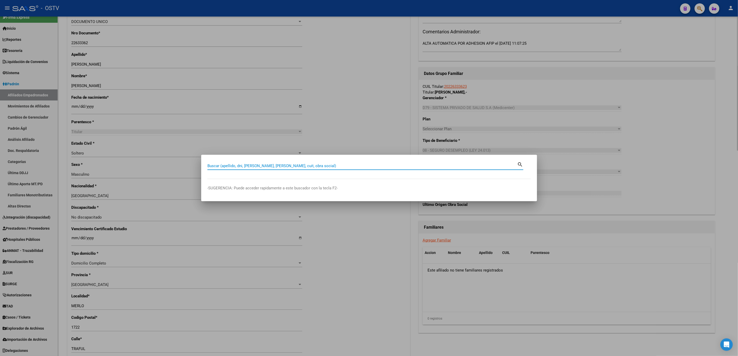
paste input "27288769287"
type input "27288769287"
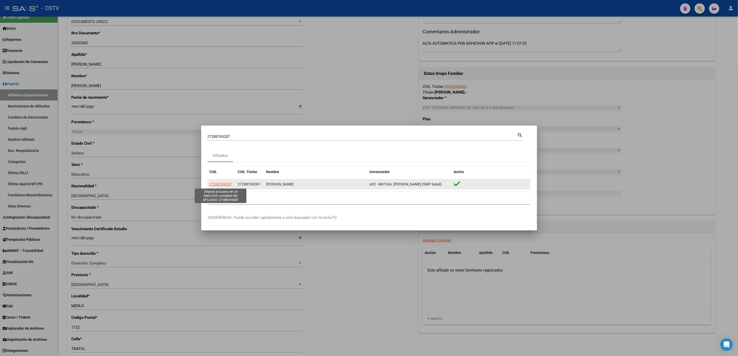
click at [221, 184] on span "27288769287" at bounding box center [221, 184] width 23 height 4
type textarea "27288769287"
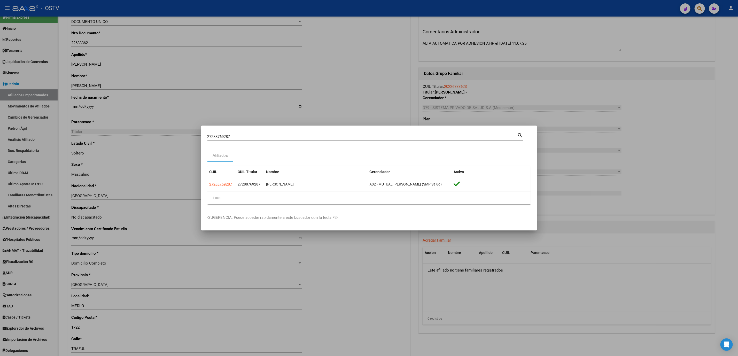
drag, startPoint x: 243, startPoint y: 136, endPoint x: 128, endPoint y: 136, distance: 115.3
click at [165, 136] on div "27288769287 Buscar (apellido, dni, cuil, nro traspaso, cuit, obra social) searc…" at bounding box center [369, 178] width 738 height 356
paste input "37590161"
type input "37590161"
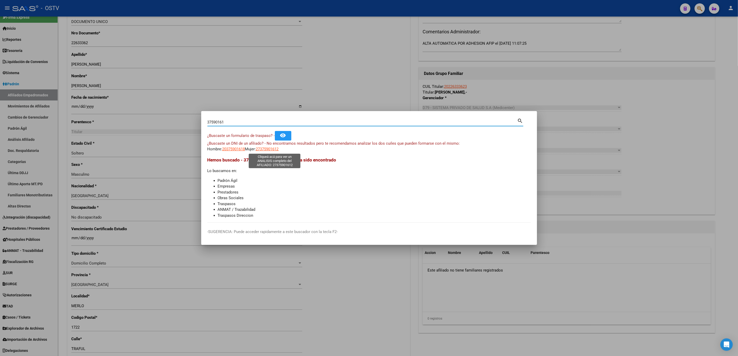
click at [269, 149] on span "27375901612" at bounding box center [267, 149] width 23 height 5
type textarea "27375901612"
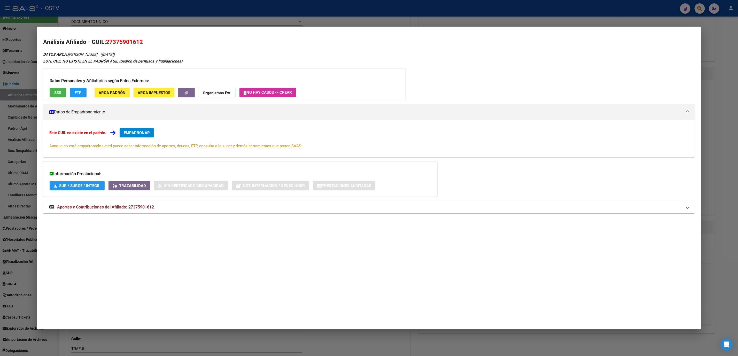
click at [111, 90] on span "ARCA Padrón" at bounding box center [112, 92] width 27 height 5
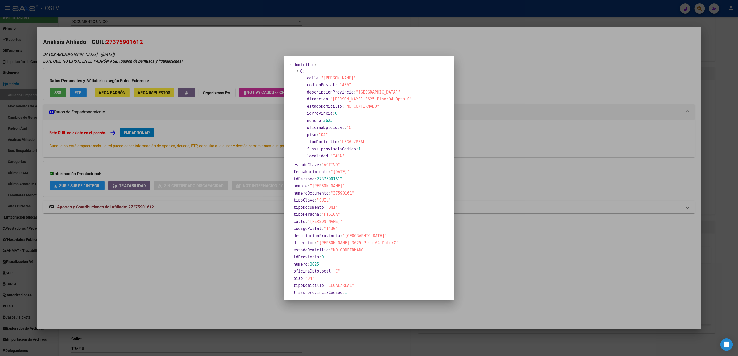
scroll to position [0, 0]
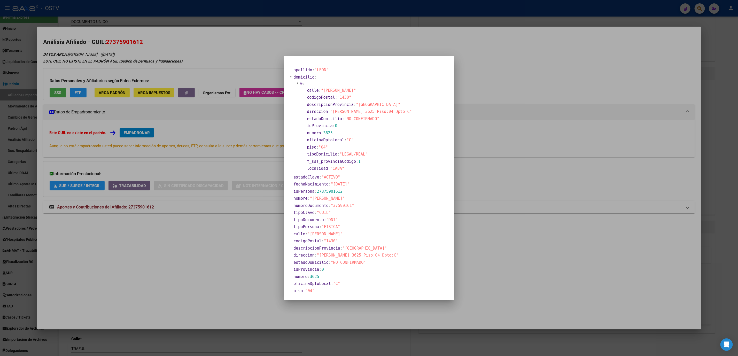
click at [267, 116] on div at bounding box center [369, 178] width 738 height 356
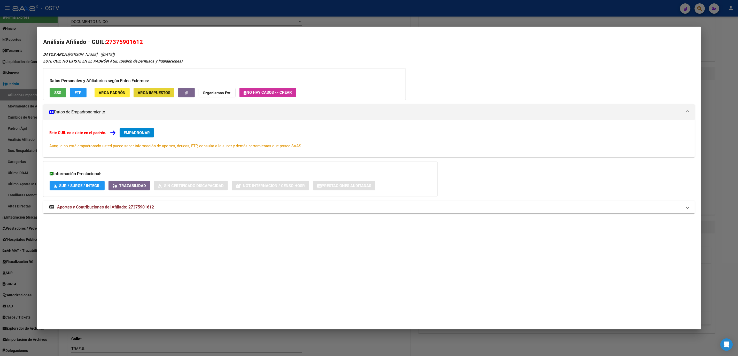
click at [148, 95] on span "ARCA Impuestos" at bounding box center [154, 92] width 33 height 5
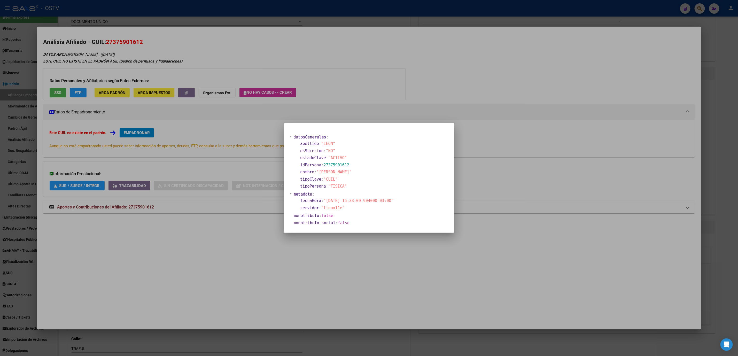
click at [258, 220] on div at bounding box center [369, 178] width 738 height 356
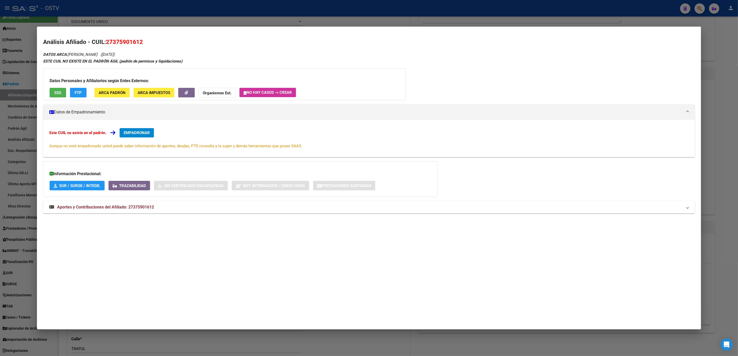
click at [112, 91] on span "ARCA Padrón" at bounding box center [112, 92] width 27 height 5
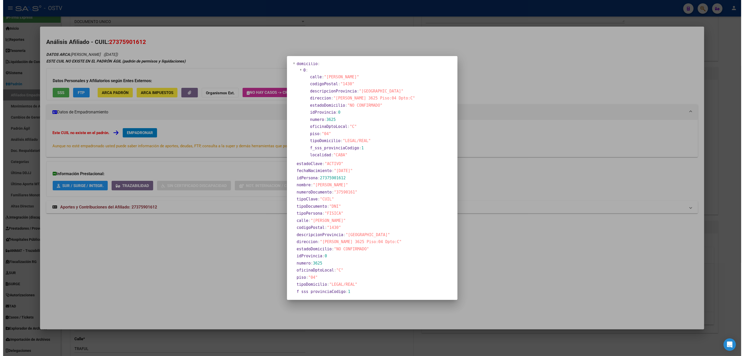
scroll to position [29, 0]
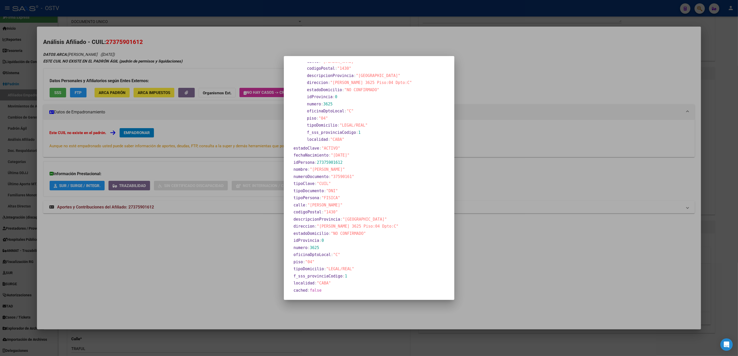
click at [220, 249] on div at bounding box center [369, 178] width 738 height 356
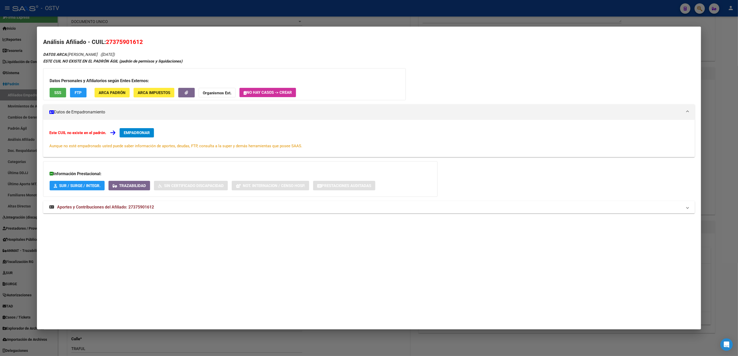
drag, startPoint x: 144, startPoint y: 40, endPoint x: 104, endPoint y: 41, distance: 39.5
click at [104, 41] on h2 "Análisis Afiliado - CUIL: 27375901612" at bounding box center [369, 42] width 652 height 9
copy span "27375901612"
click at [359, 341] on div at bounding box center [369, 178] width 738 height 356
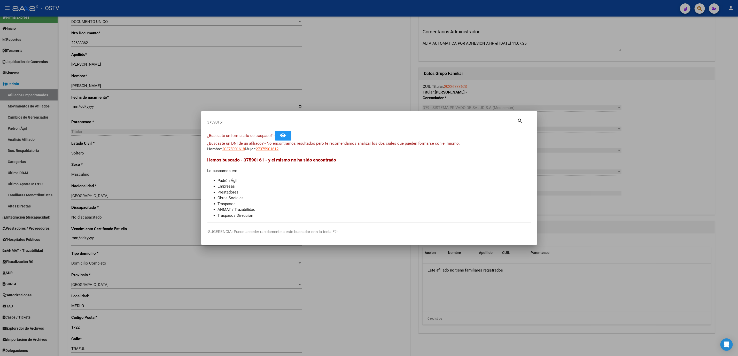
click at [365, 331] on div at bounding box center [369, 178] width 738 height 356
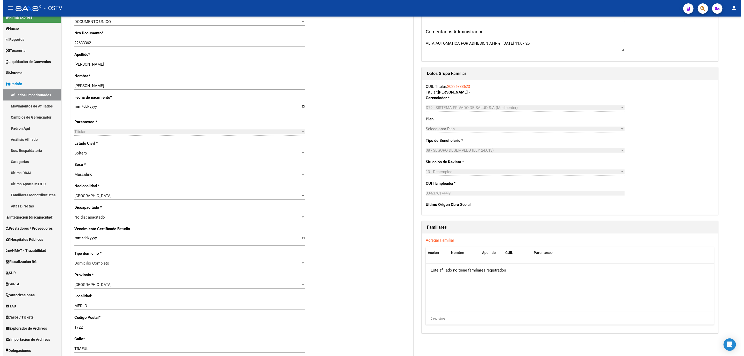
scroll to position [475, 0]
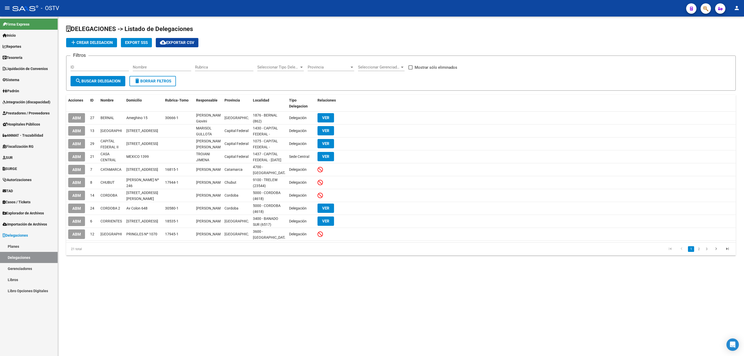
click at [103, 319] on mat-sidenav-content "DELEGACIONES -> Listado de Delegaciones add Crear Delegacion Export SSS cloud_d…" at bounding box center [401, 187] width 686 height 340
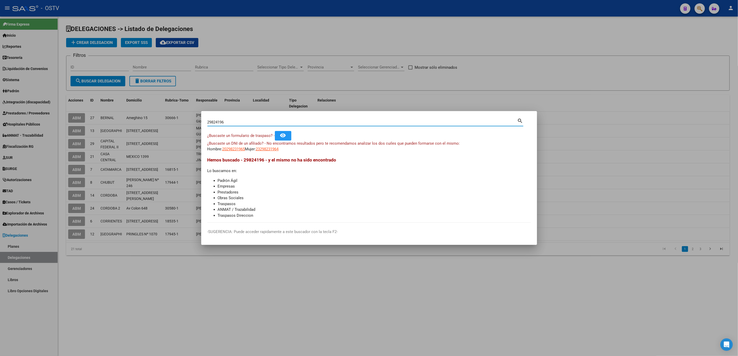
type input "29824196"
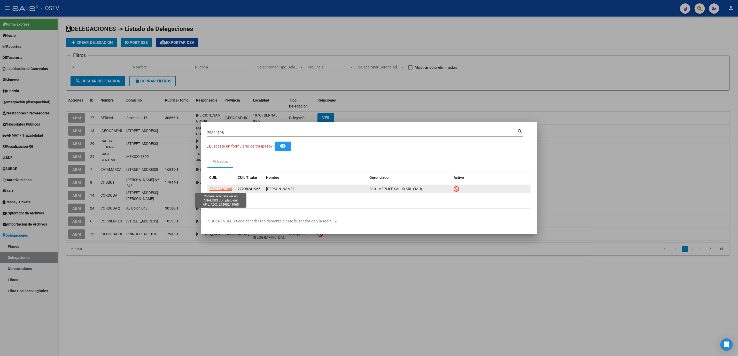
click at [222, 189] on span "27298241965" at bounding box center [221, 189] width 23 height 4
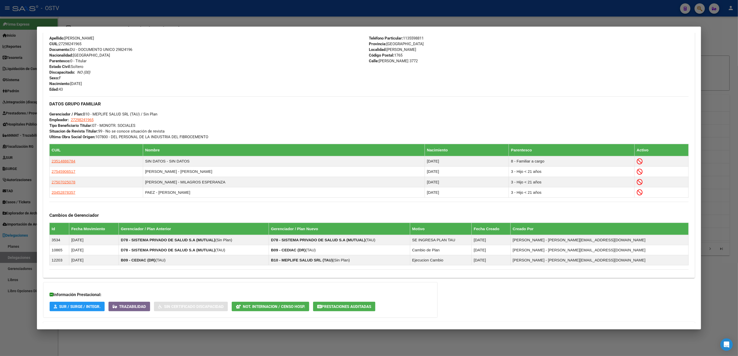
scroll to position [220, 0]
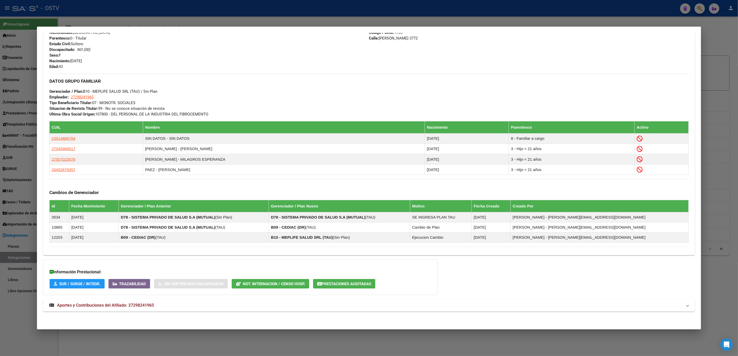
click at [142, 306] on span "Aportes y Contribuciones del Afiliado: 27298241965" at bounding box center [105, 305] width 97 height 5
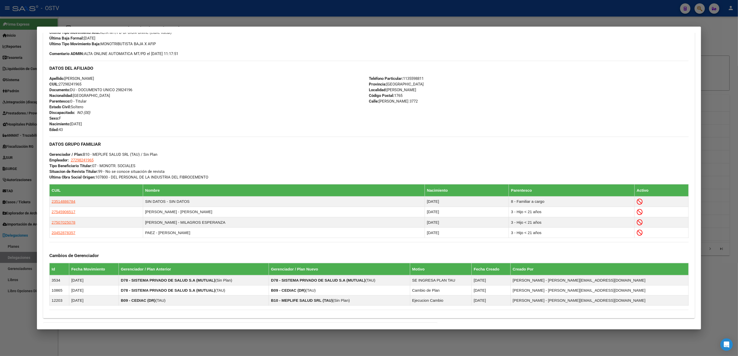
scroll to position [0, 0]
